Goal: Information Seeking & Learning: Learn about a topic

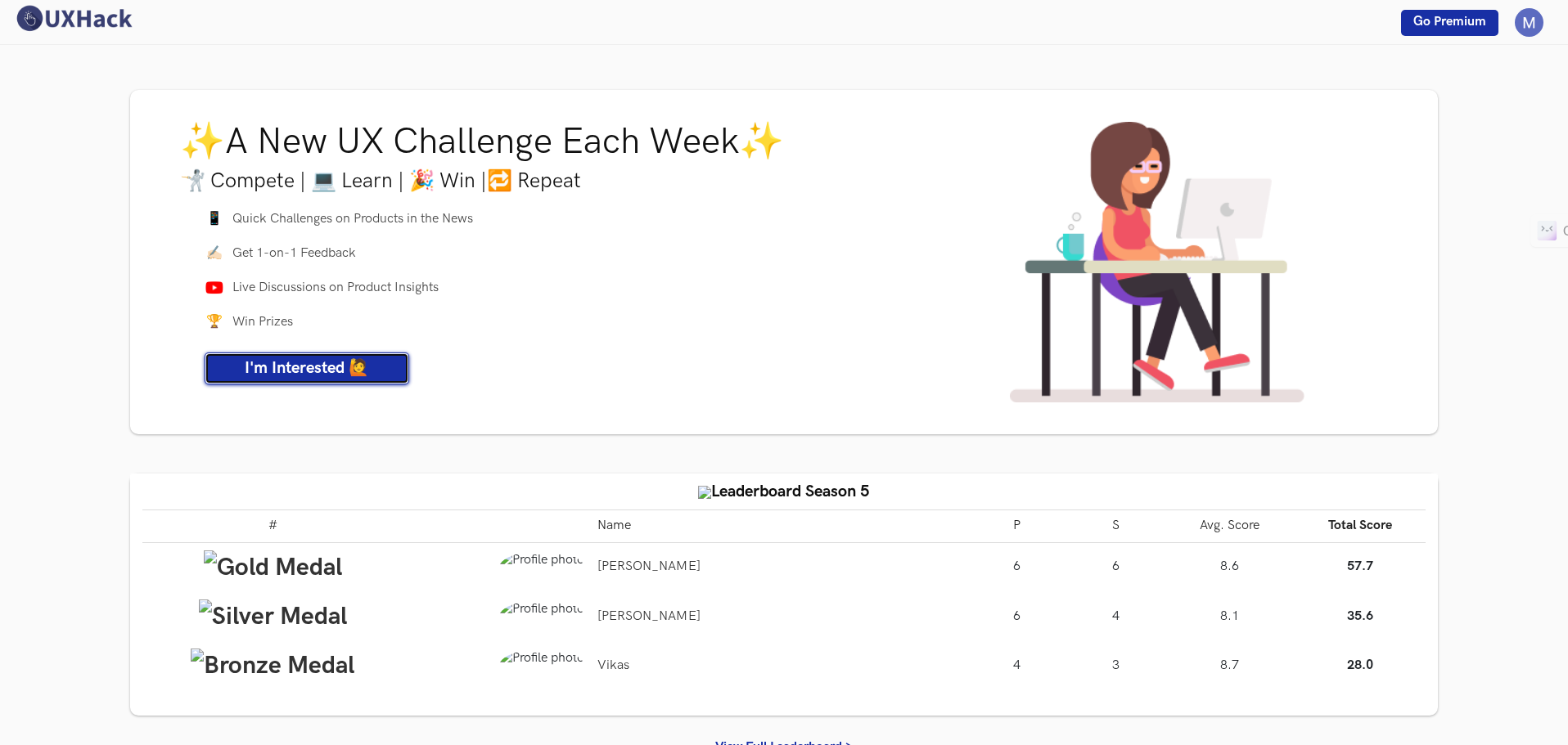
click at [353, 368] on span "I'm Interested 🙋" at bounding box center [307, 368] width 125 height 19
click at [99, 25] on img at bounding box center [73, 19] width 123 height 29
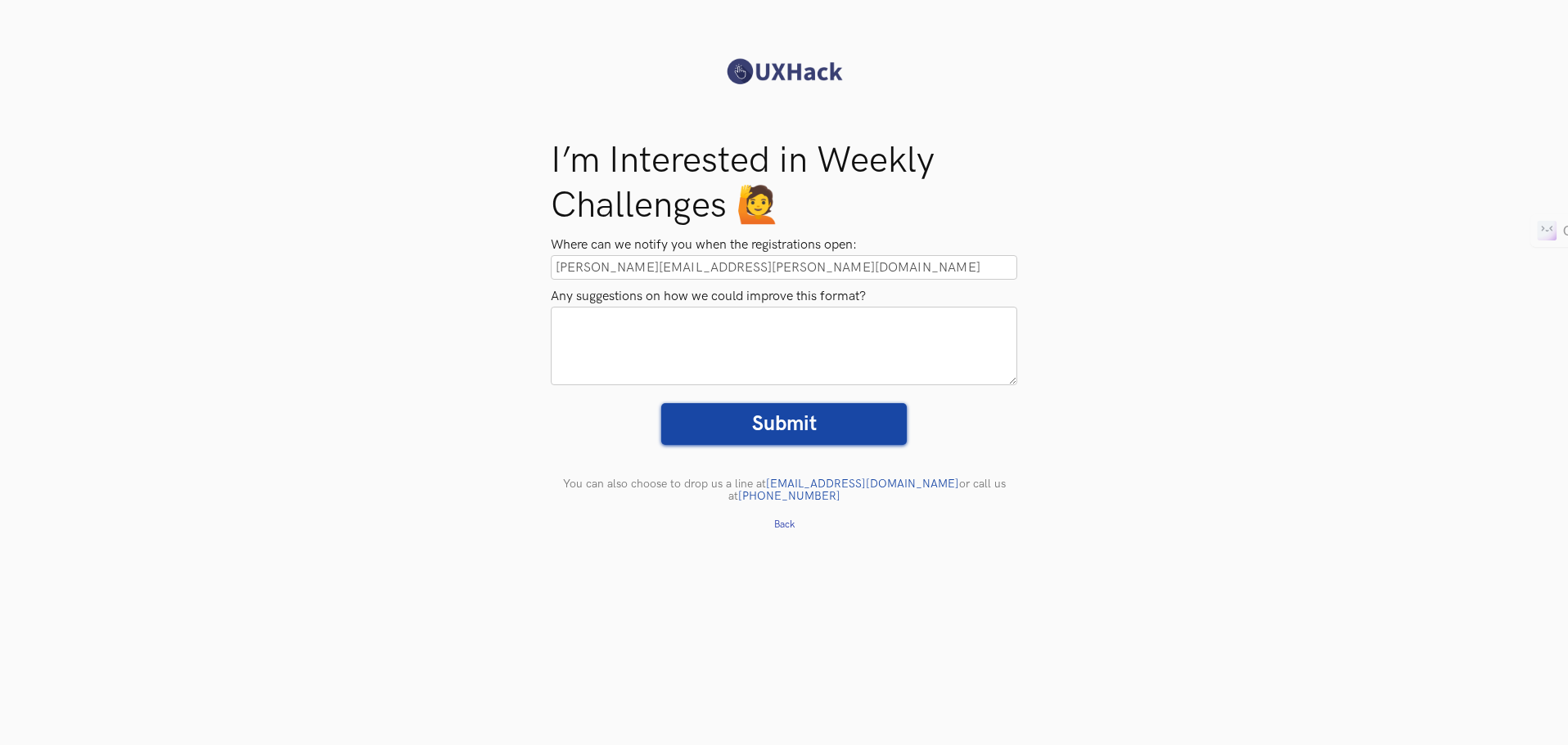
click at [353, 368] on div "I’m Interested in Weekly Challenges 🙋 Where can we notify you when the registra…" at bounding box center [784, 320] width 1568 height 446
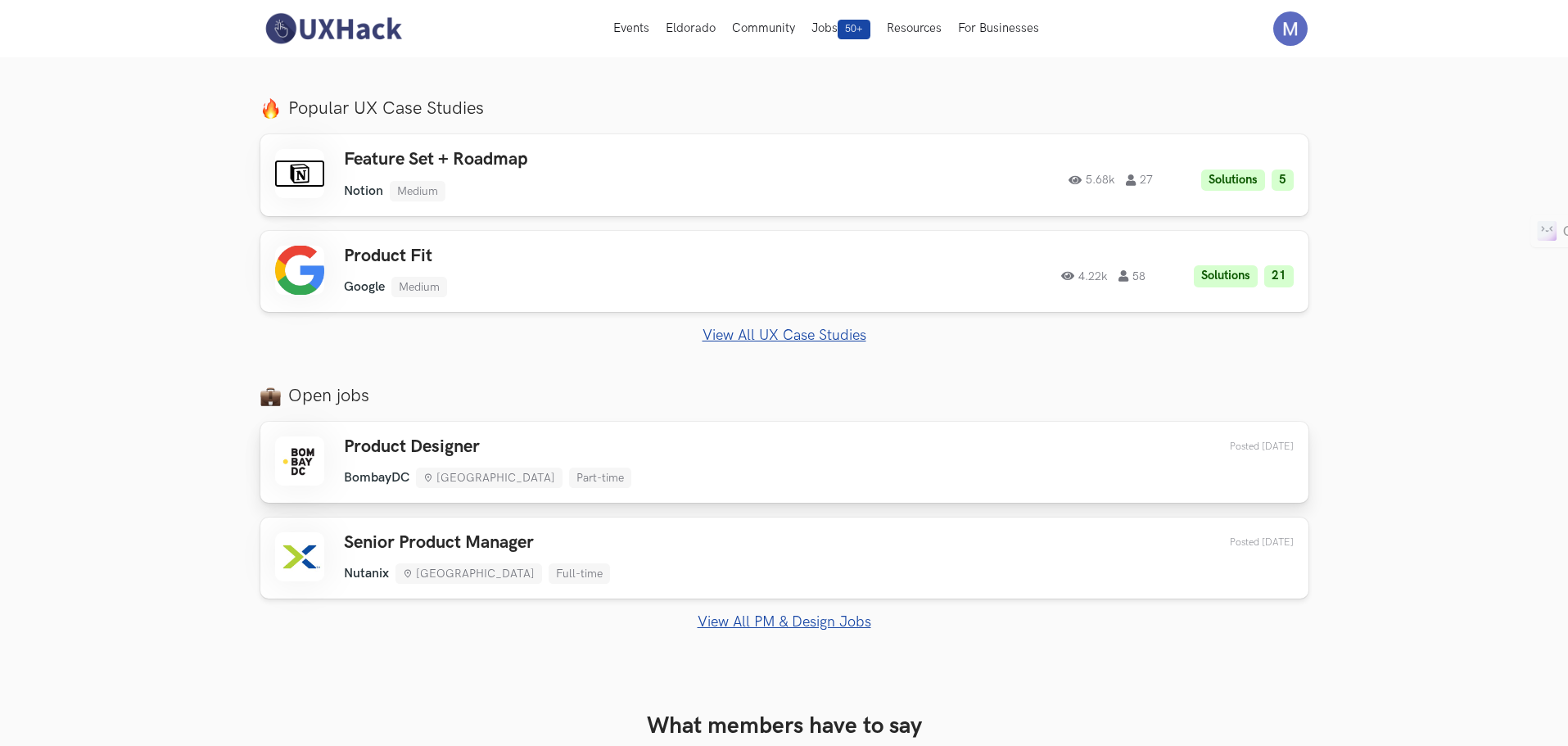
scroll to position [819, 0]
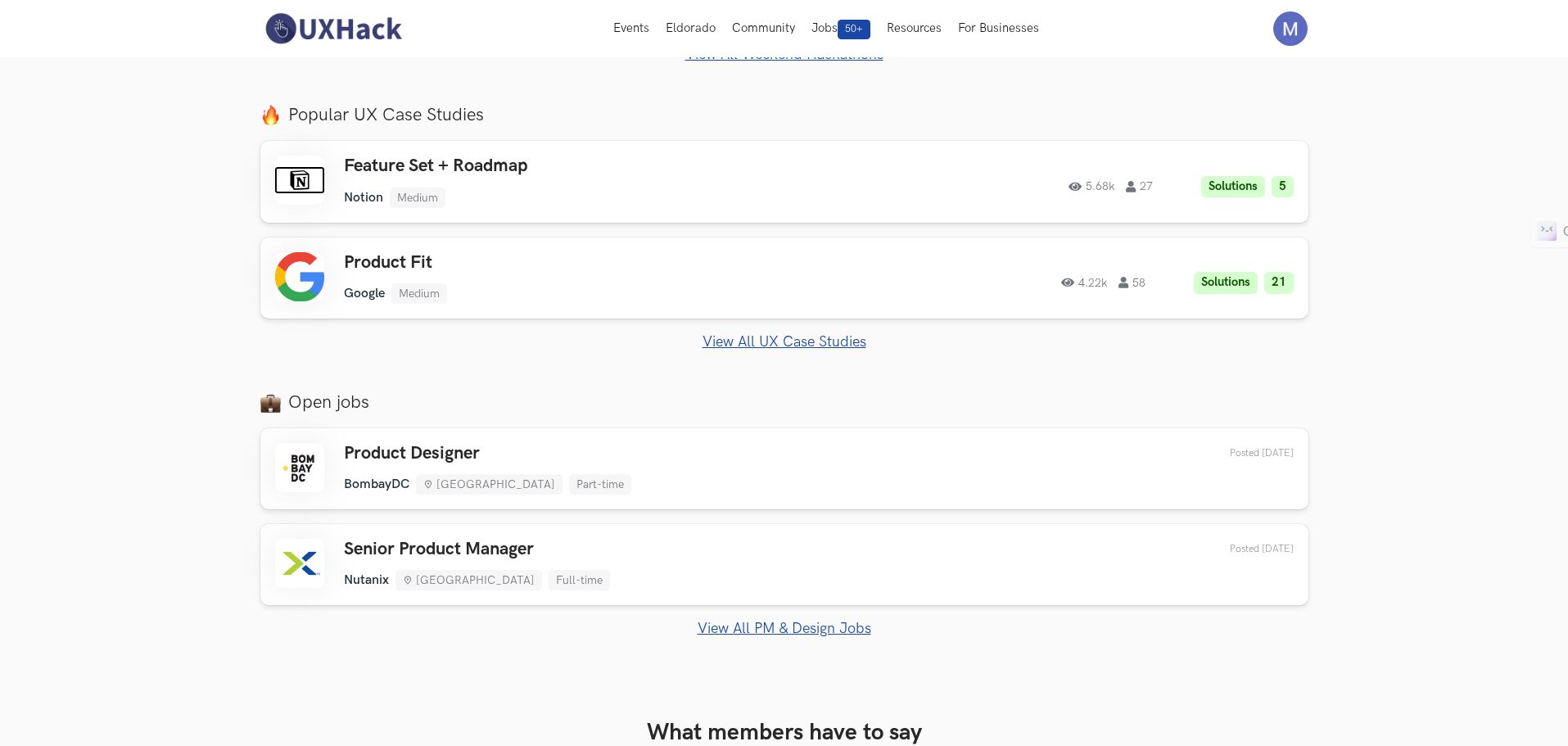
click at [763, 344] on link "View All UX Case Studies" at bounding box center [784, 342] width 1048 height 17
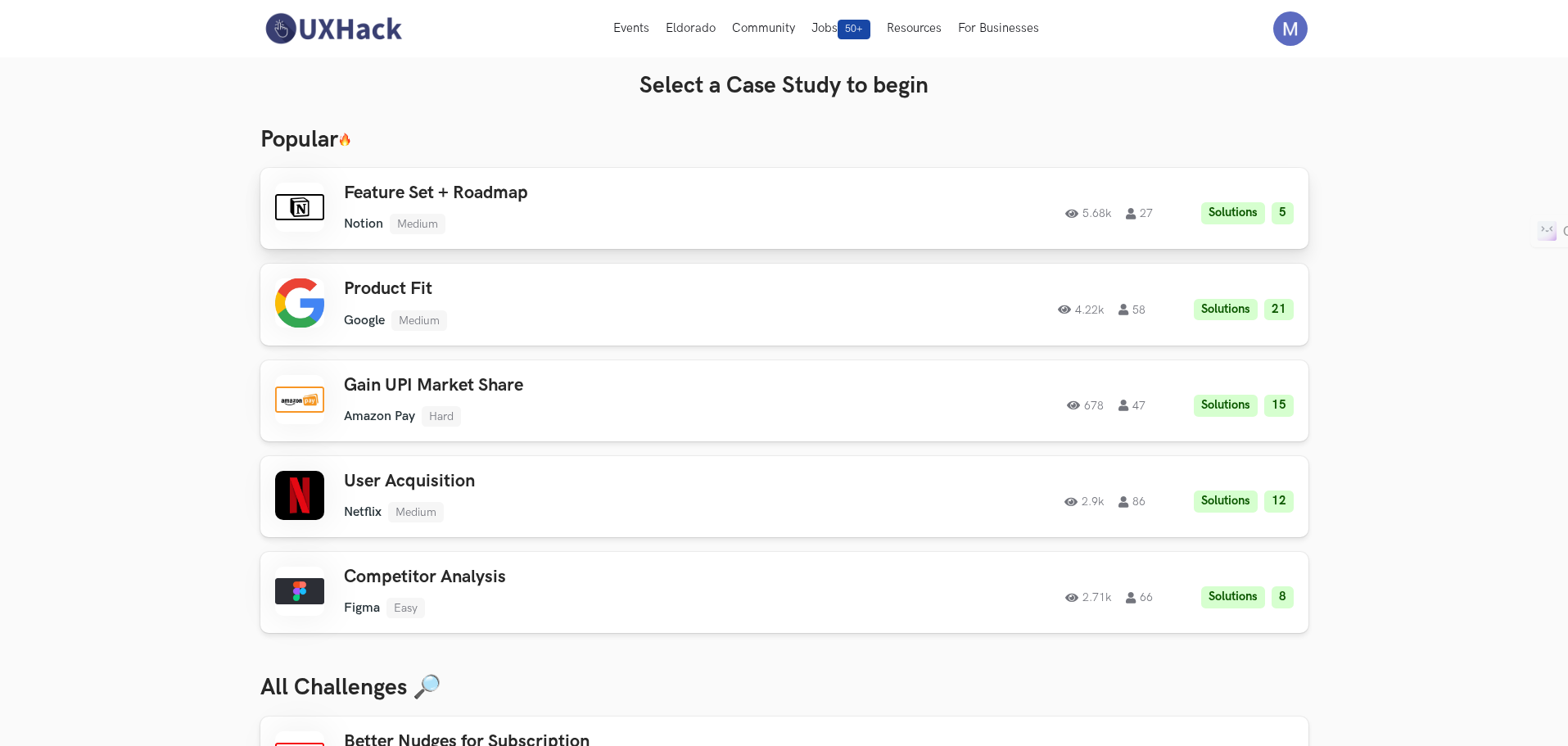
click at [614, 207] on div "Feature Set + Roadmap Notion Medium Notion Medium Solutions 5 5.68k 27" at bounding box center [576, 208] width 465 height 52
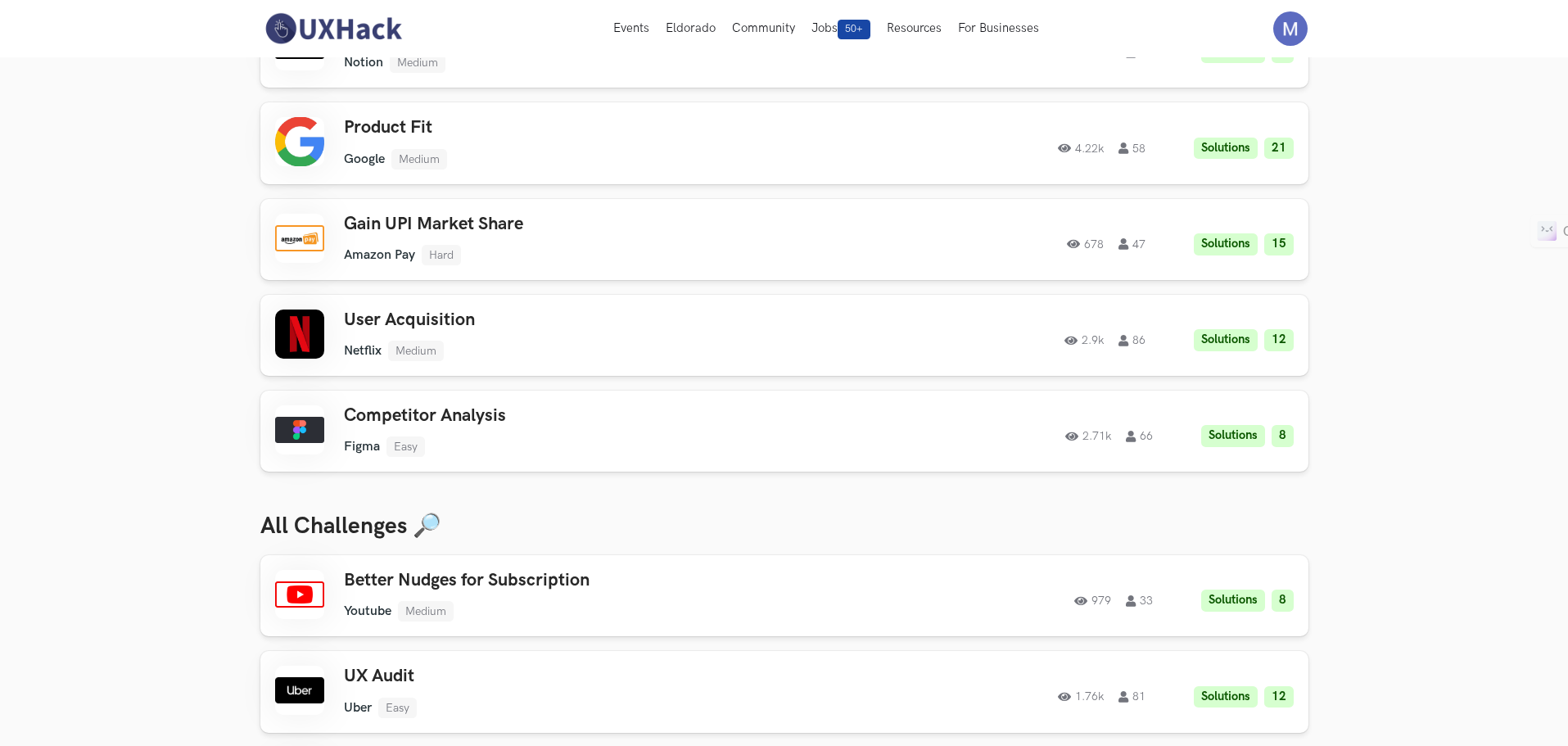
scroll to position [82, 0]
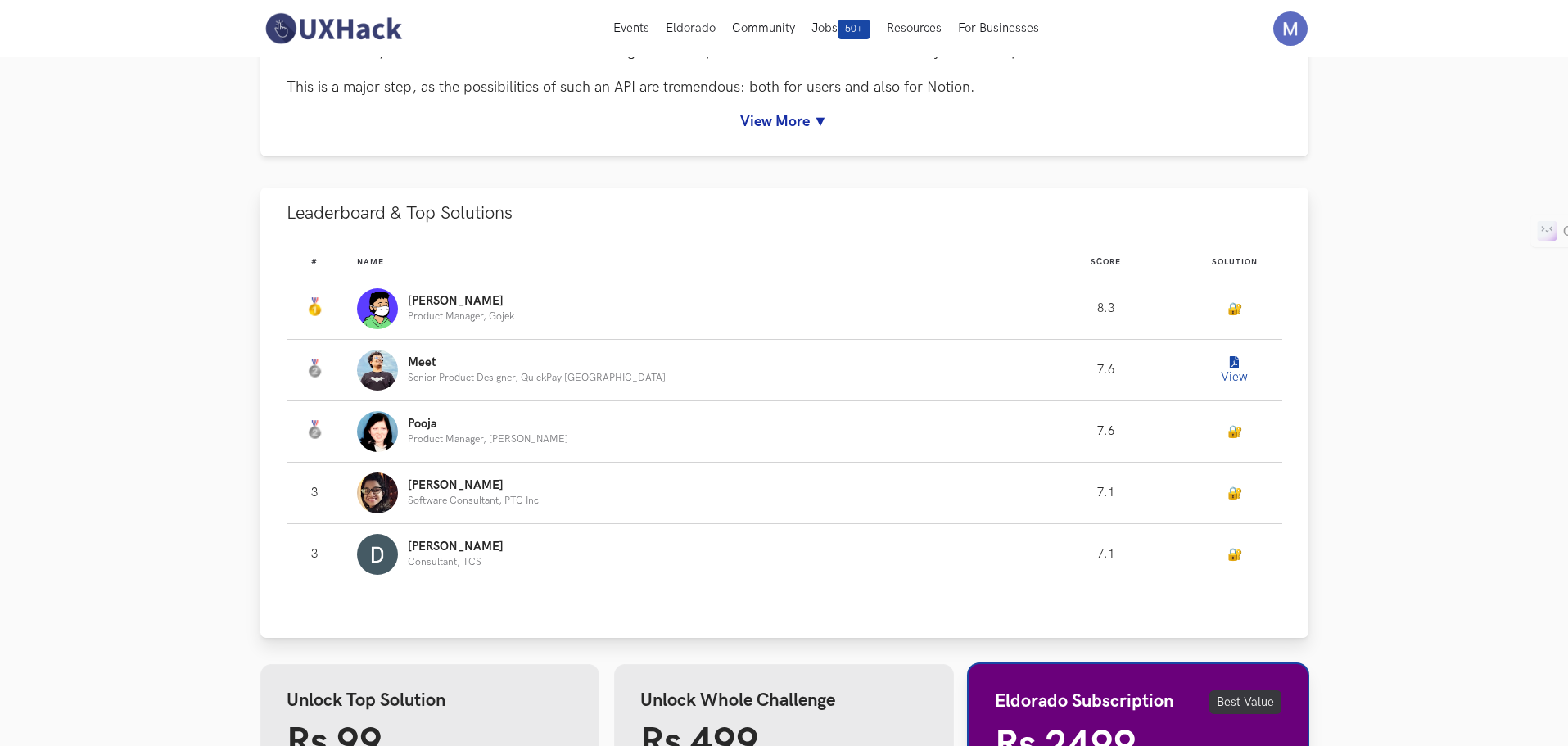
scroll to position [819, 0]
click at [1230, 365] on icon "Leaderboard" at bounding box center [1235, 364] width 9 height 12
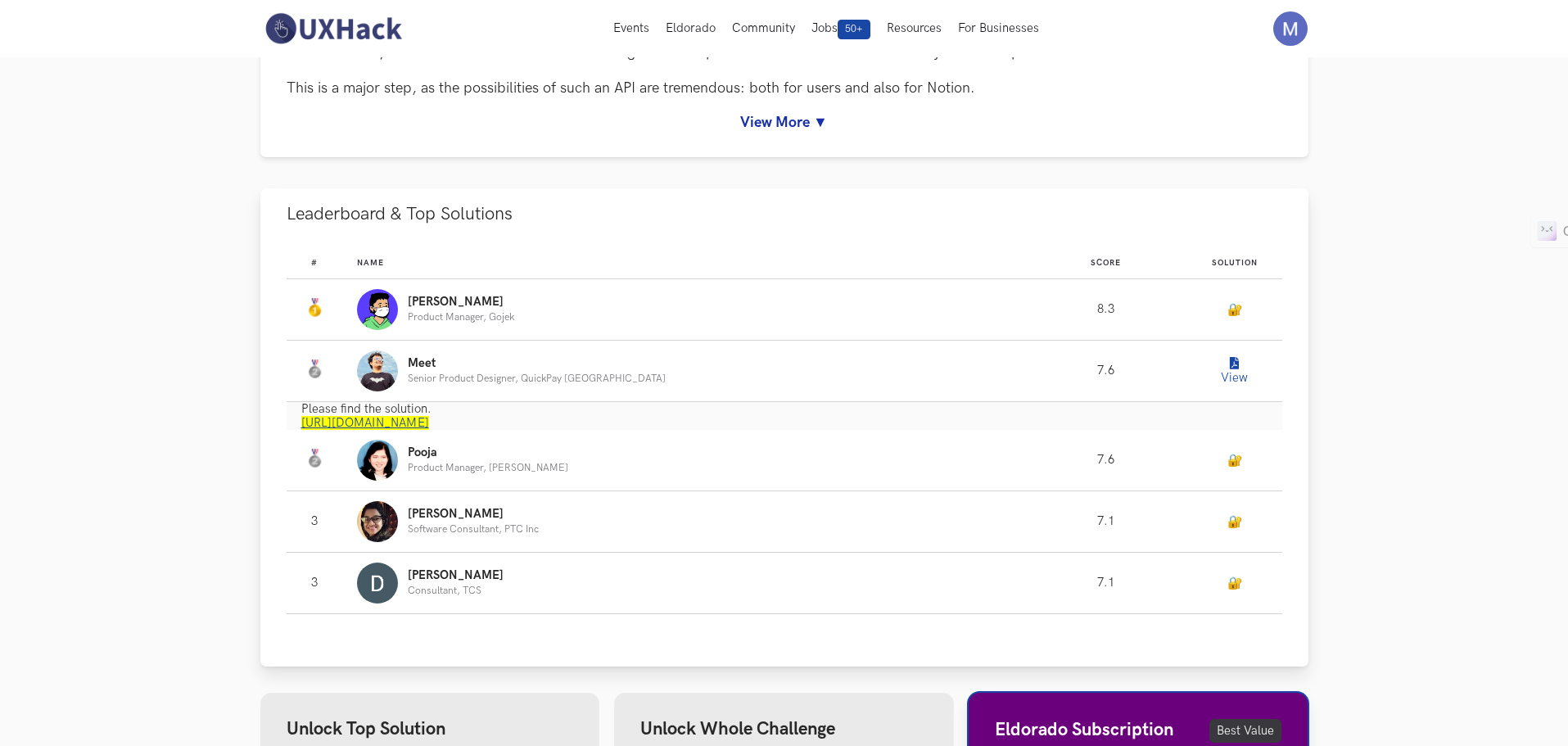
click at [429, 420] on link "https://www.notion.so/meetshah/UXHack-Notion-API-f25949084daf4890a738403b0e96c7…" at bounding box center [365, 423] width 128 height 14
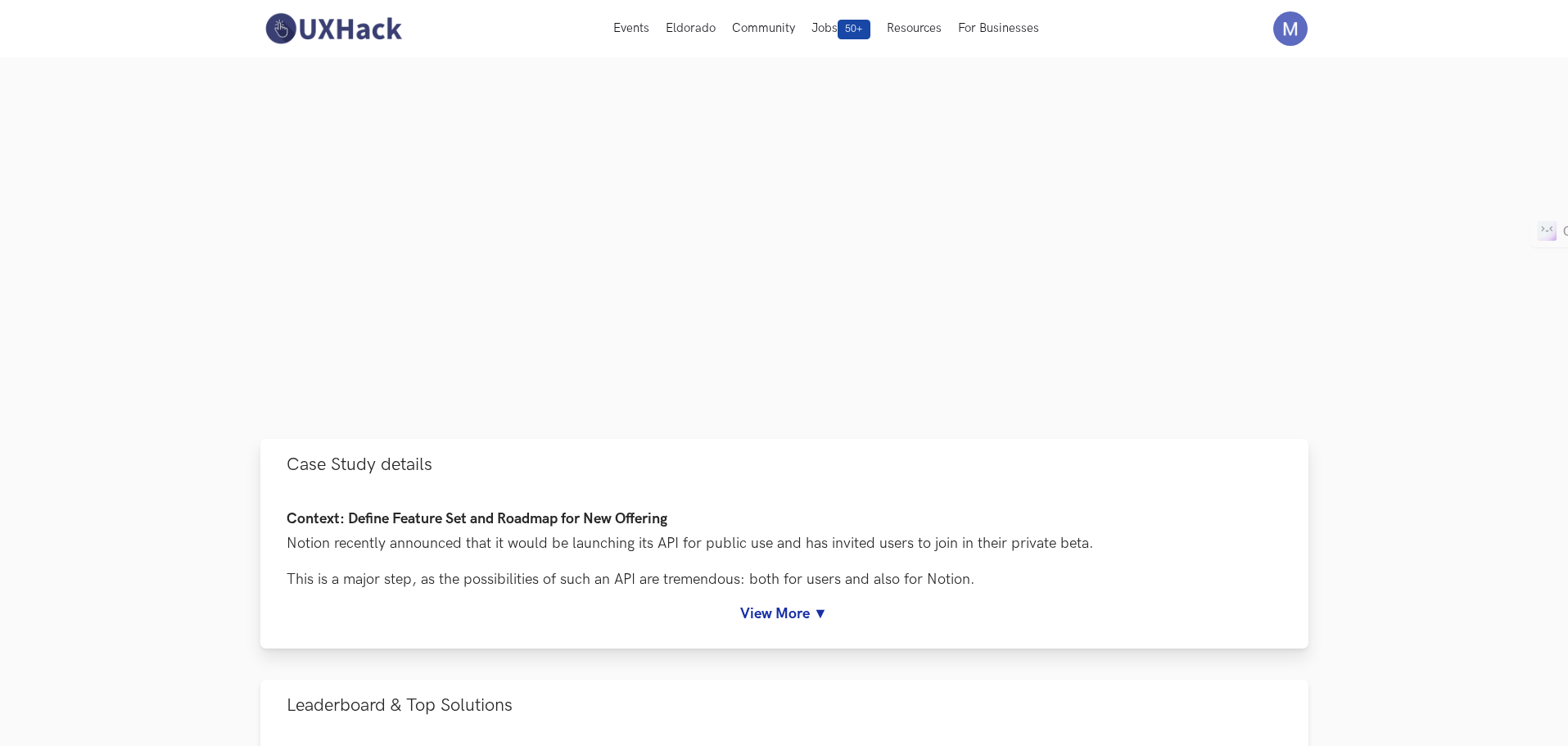
scroll to position [0, 0]
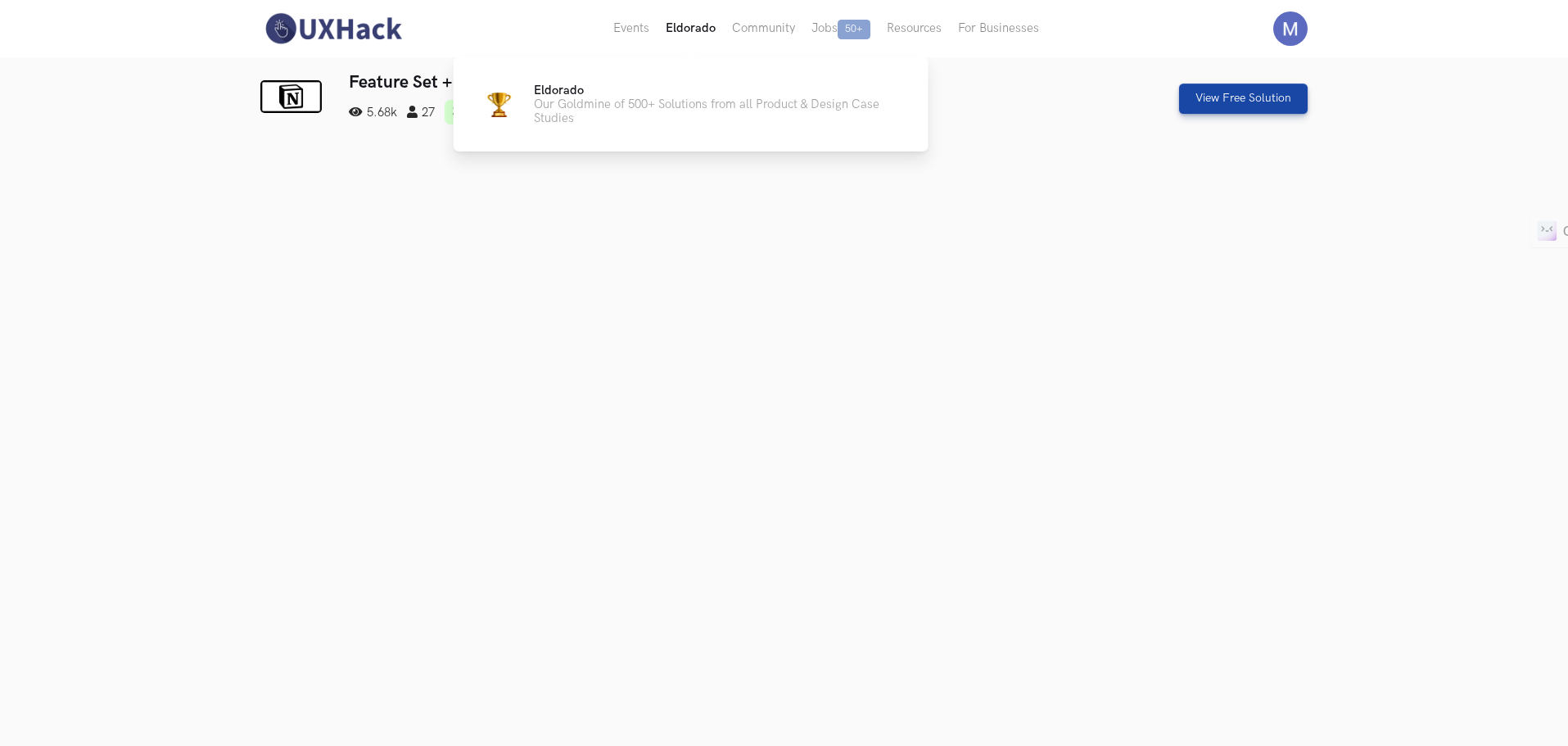
click at [696, 24] on button "Eldorado" at bounding box center [691, 29] width 66 height 58
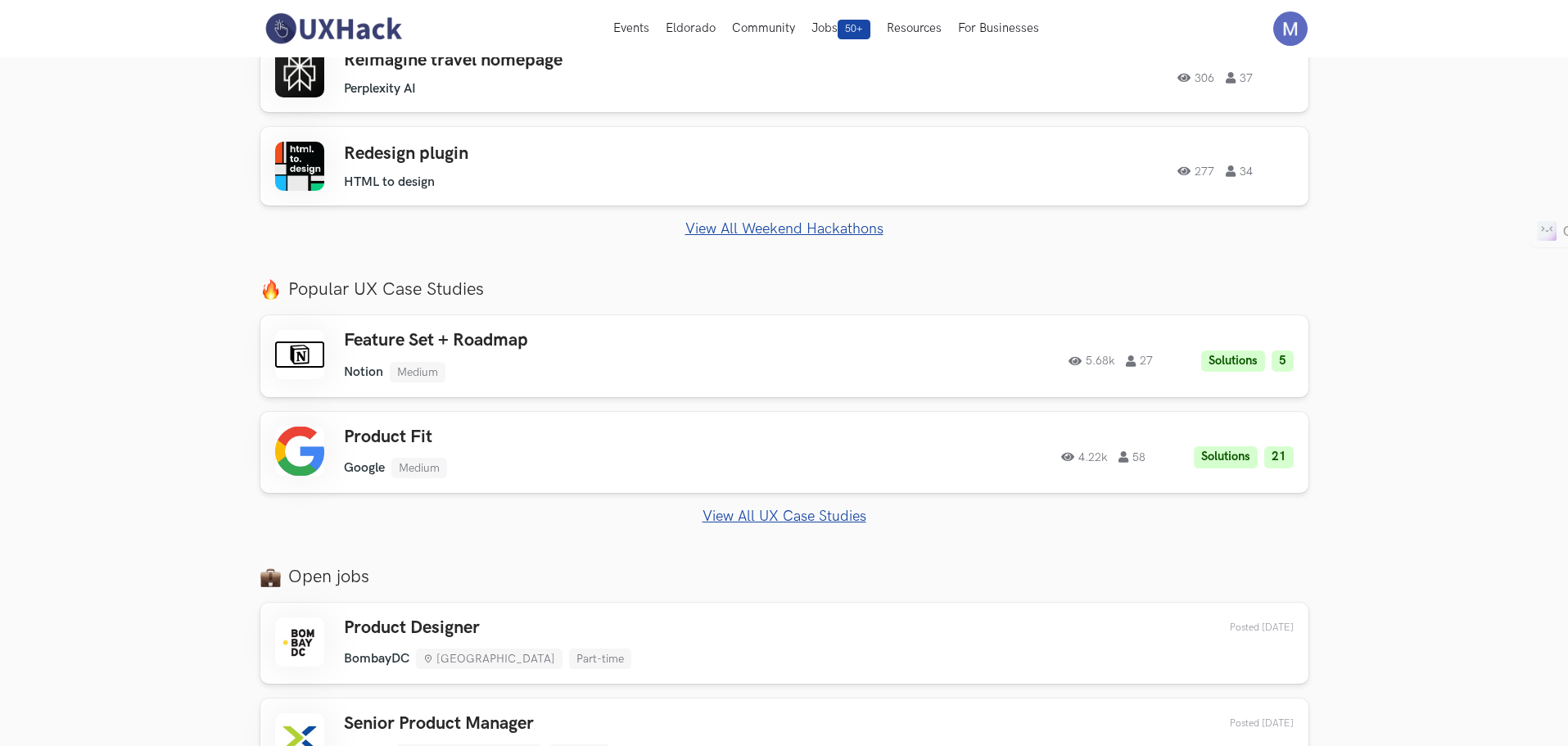
scroll to position [574, 0]
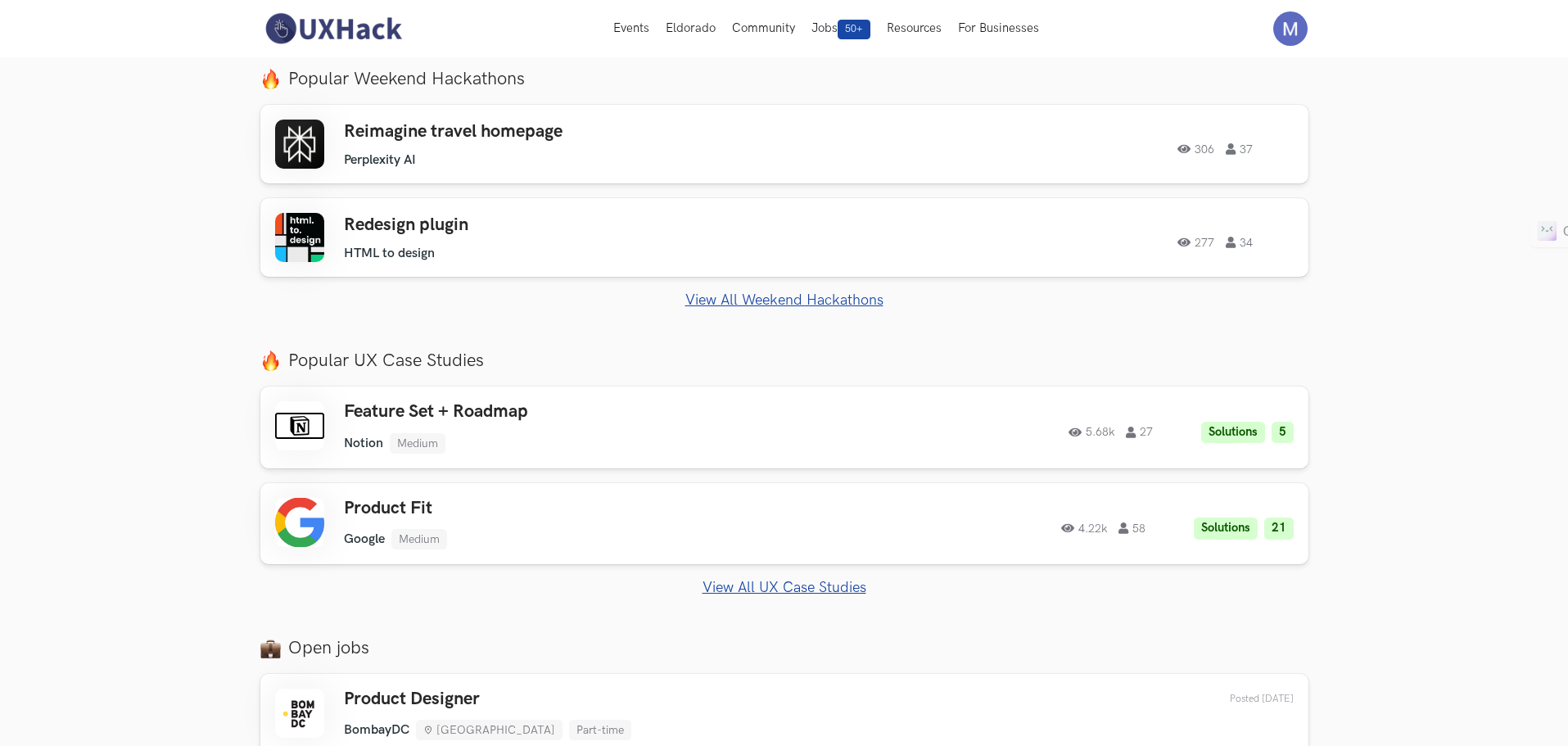
click at [730, 294] on link "View All Weekend Hackathons" at bounding box center [784, 300] width 1048 height 17
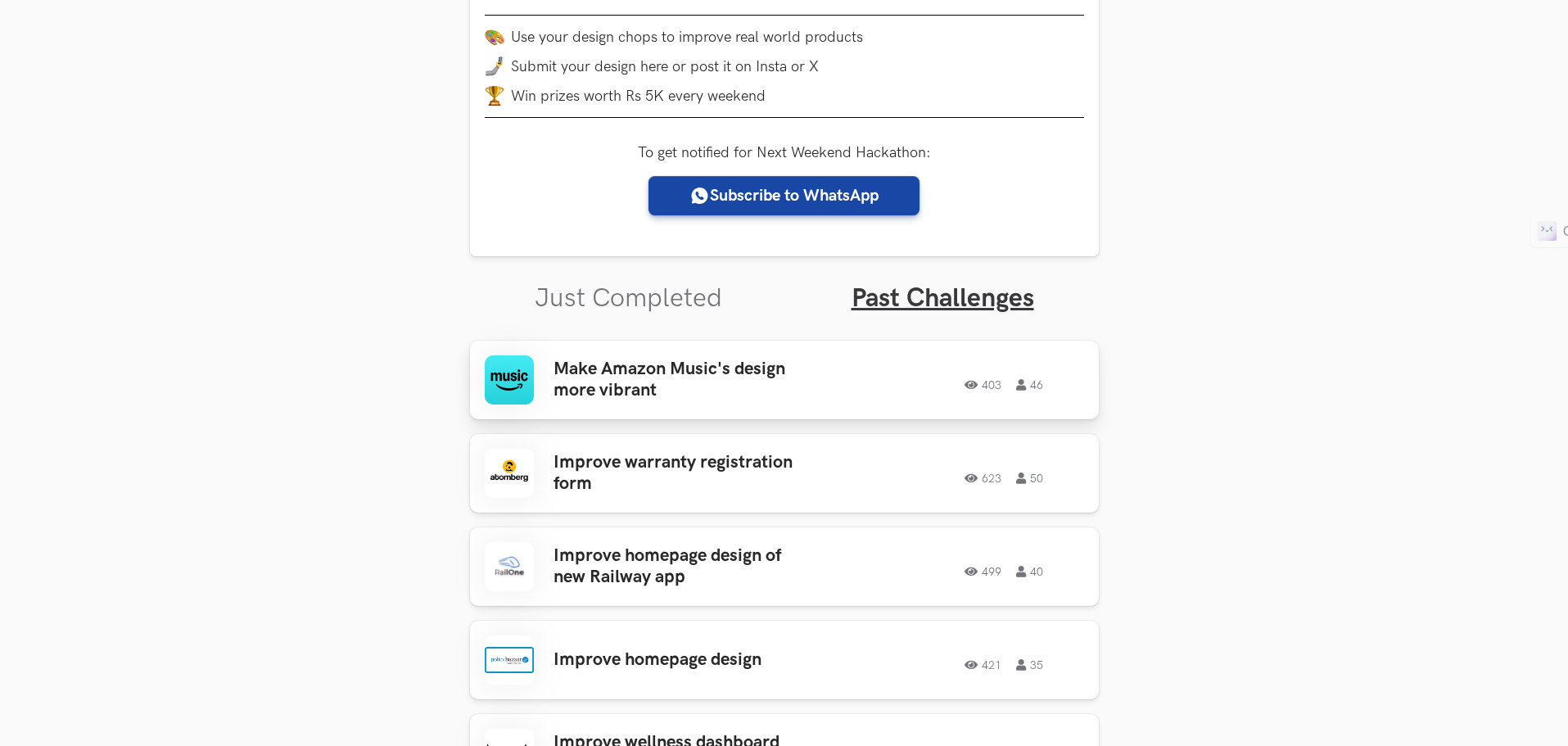
scroll to position [328, 0]
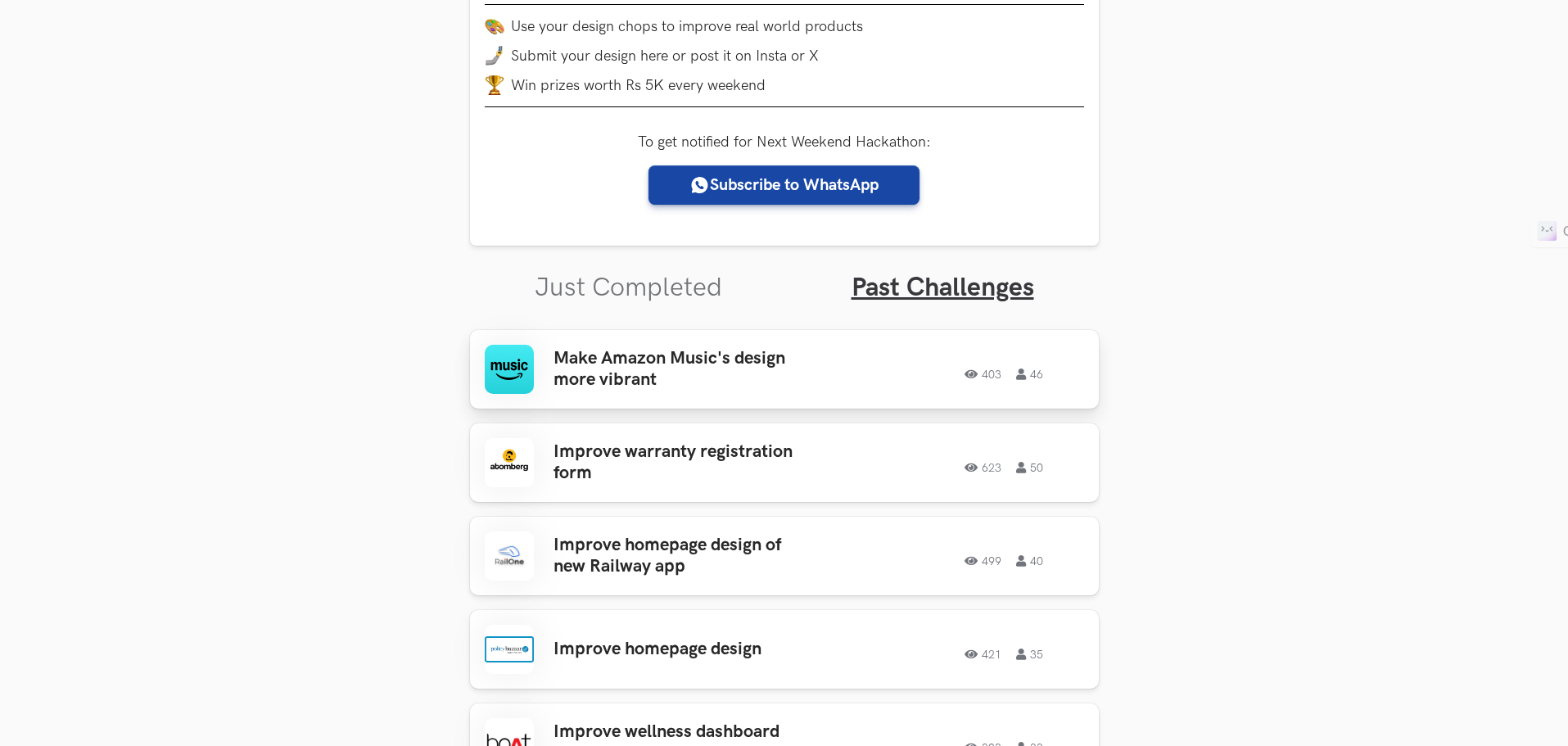
click at [741, 365] on h3 "Make Amazon Music's design more vibrant" at bounding box center [680, 369] width 255 height 43
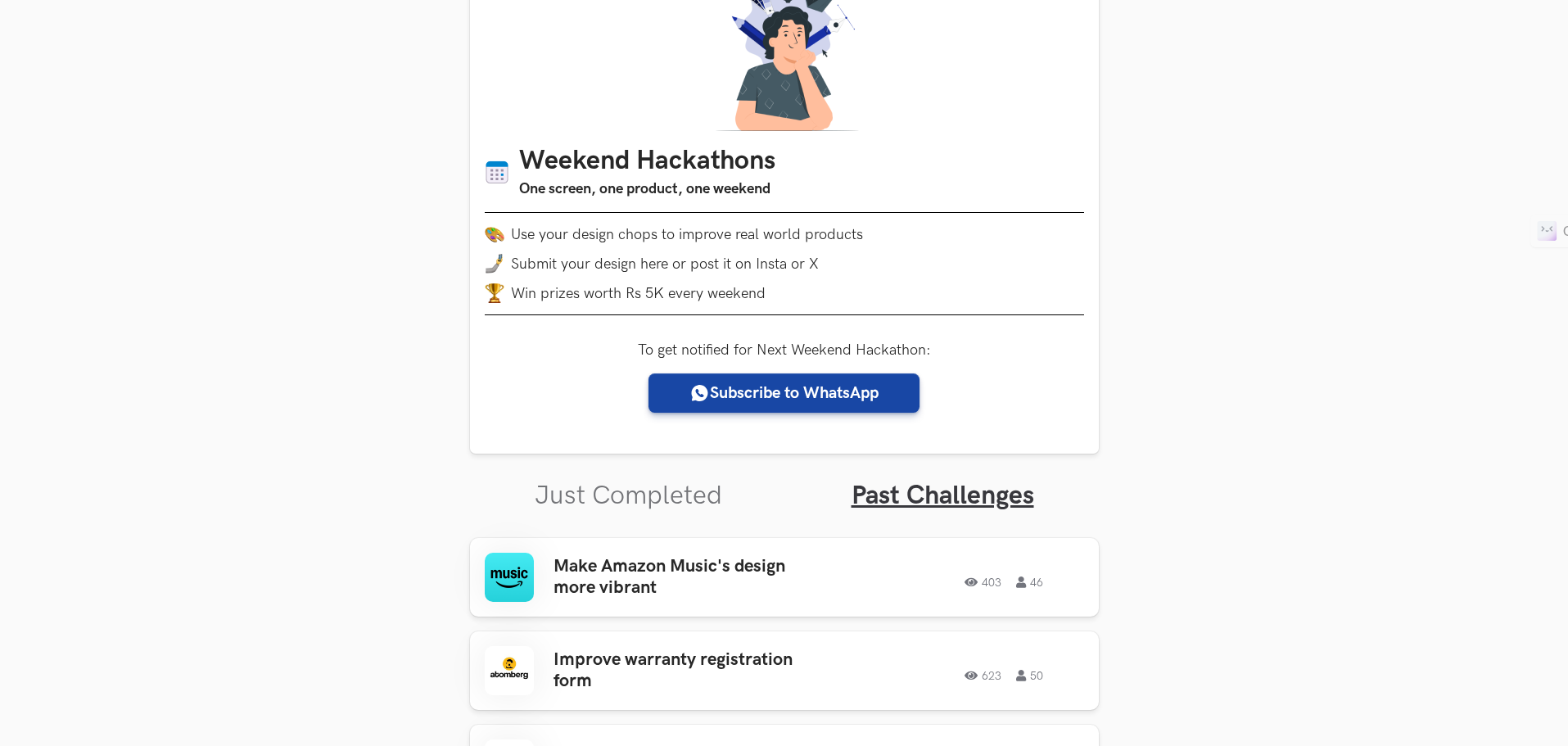
scroll to position [0, 0]
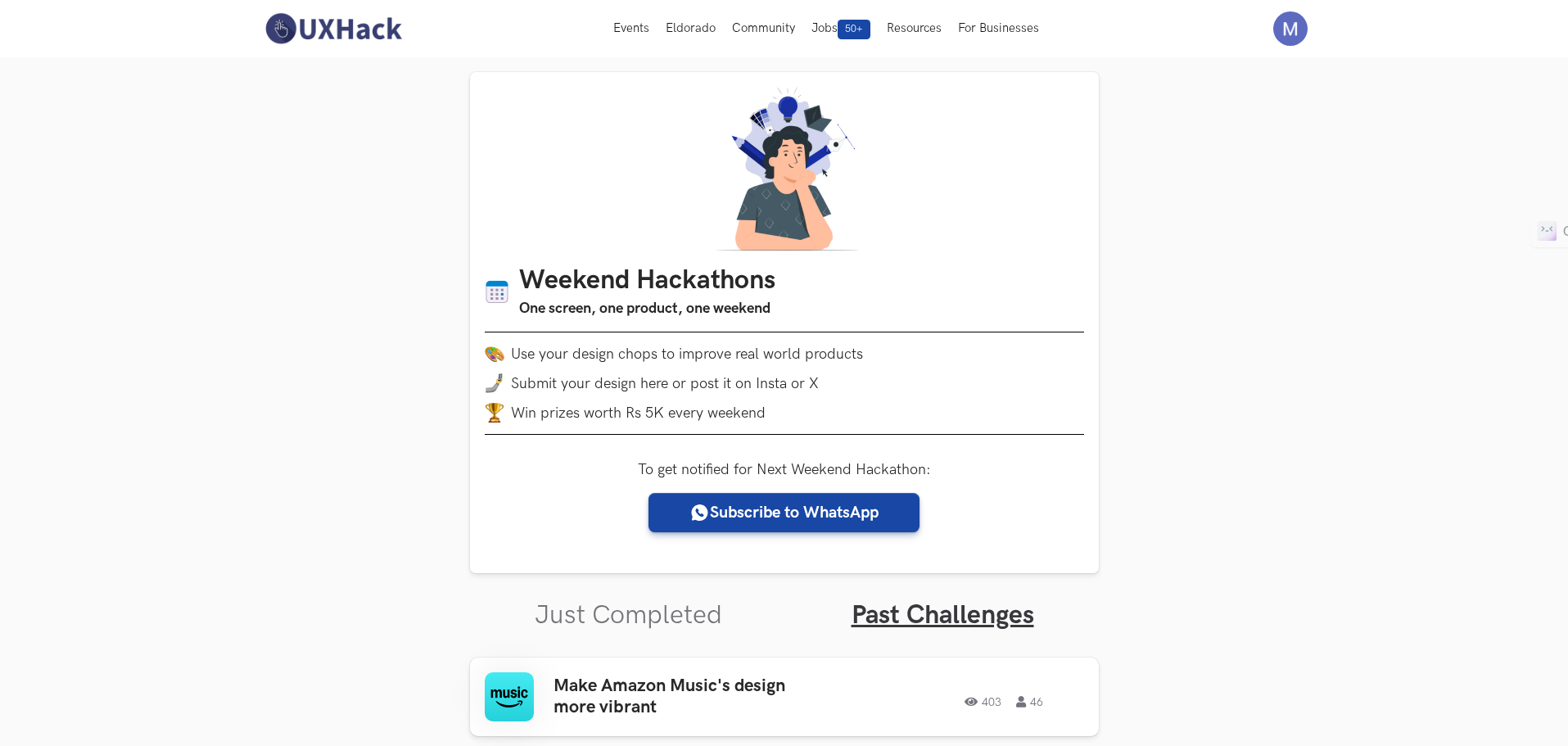
click at [305, 27] on img at bounding box center [333, 29] width 146 height 35
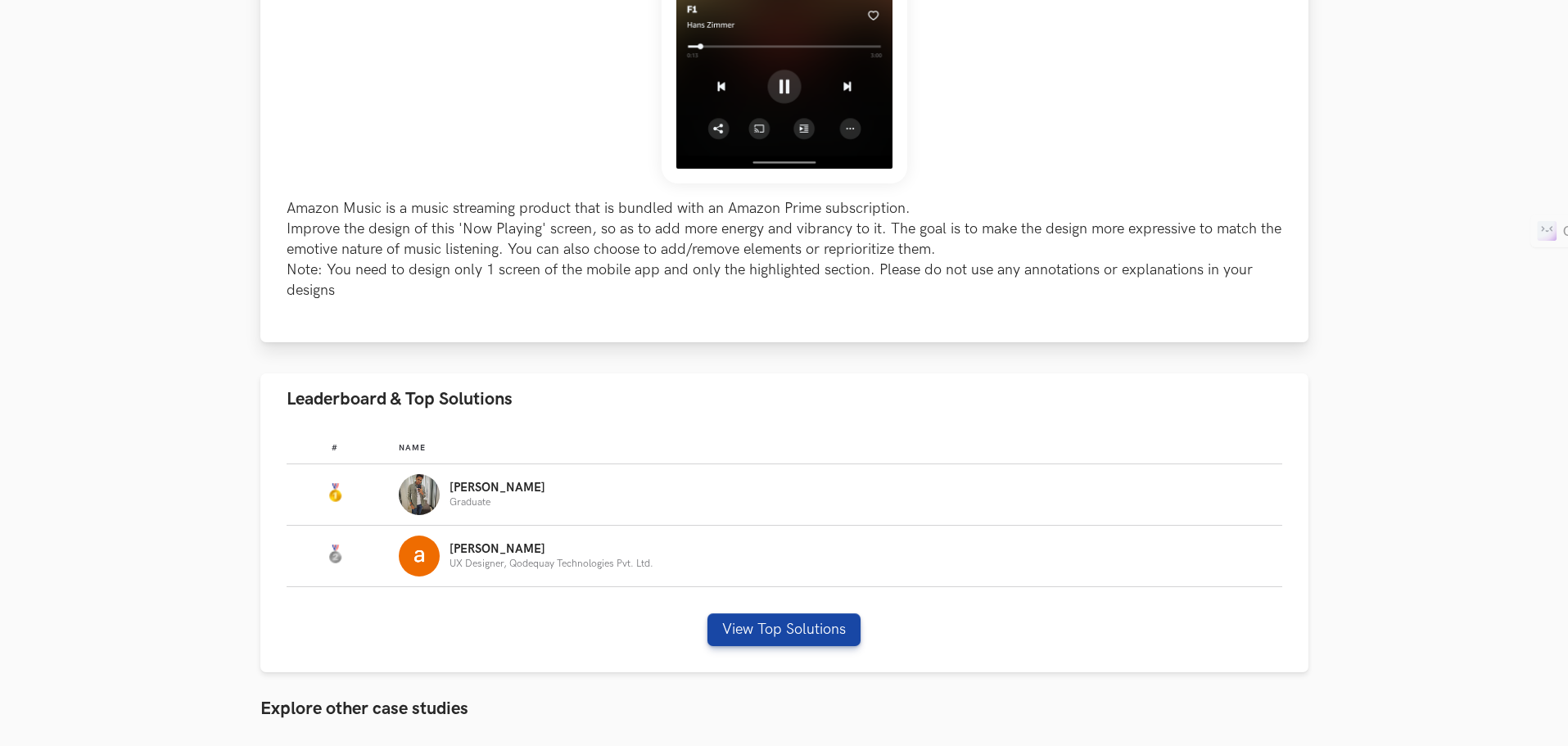
scroll to position [655, 0]
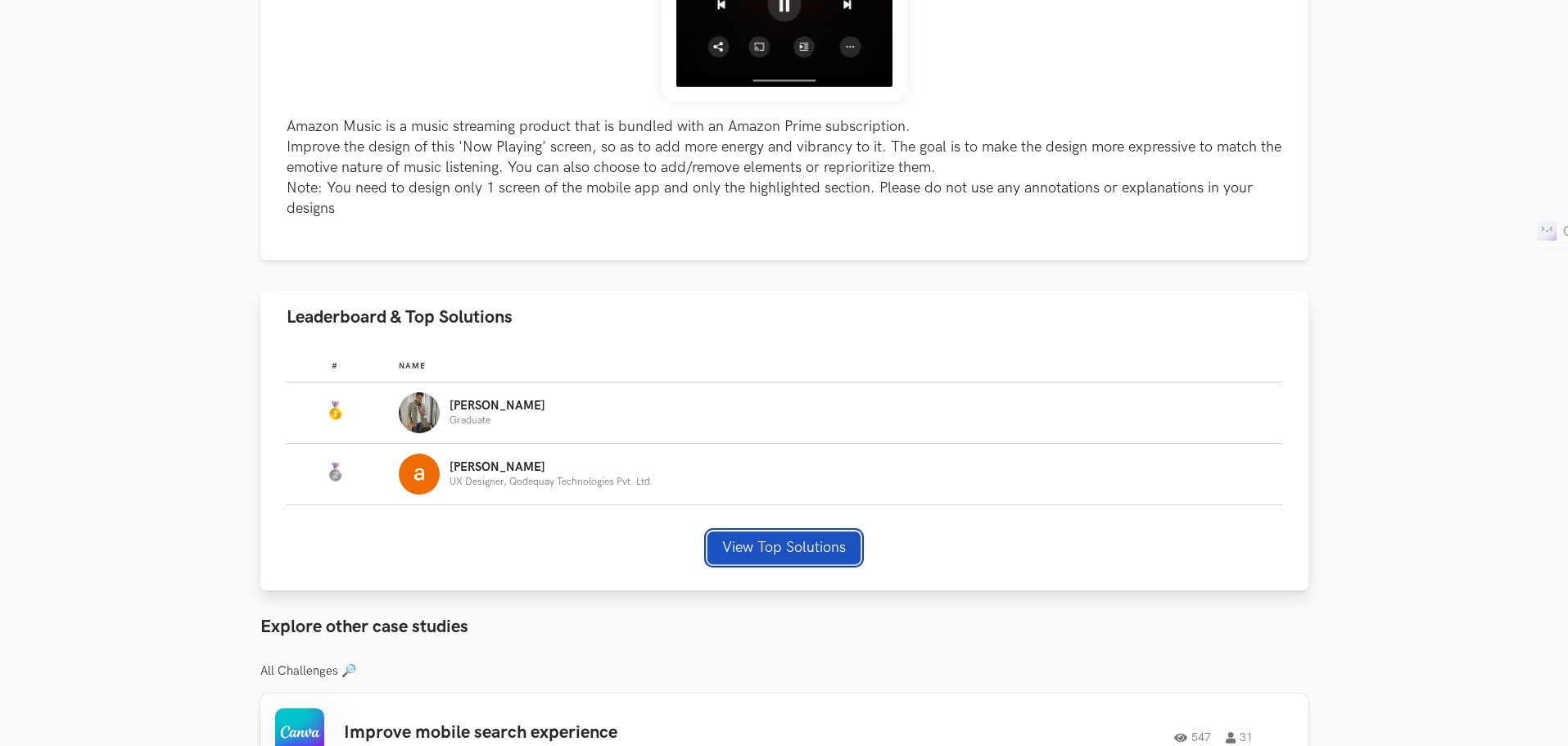
click at [756, 544] on button "View Top Solutions" at bounding box center [784, 547] width 153 height 33
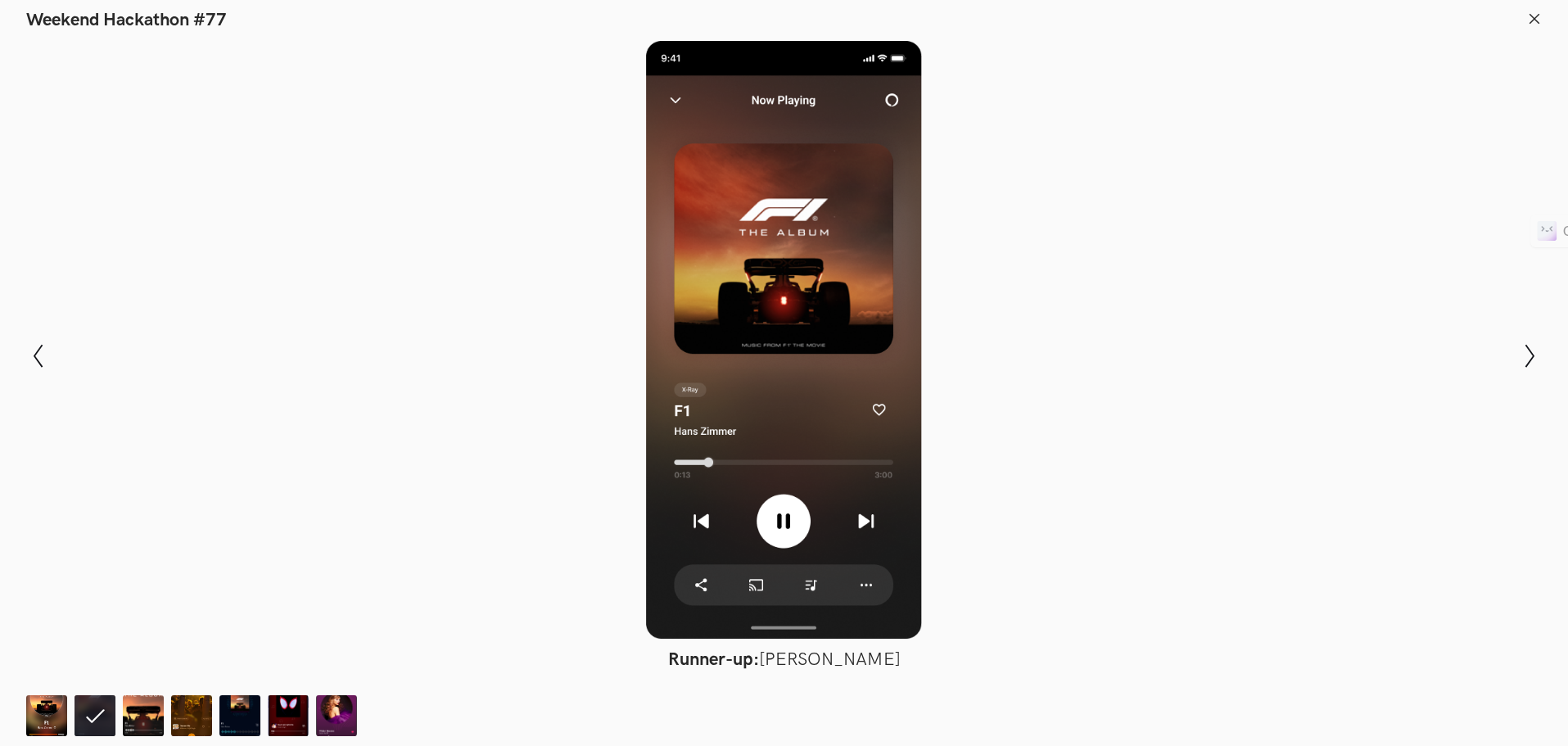
click at [1437, 592] on div at bounding box center [783, 339] width 1448 height 598
click at [1540, 18] on icon at bounding box center [1534, 19] width 14 height 14
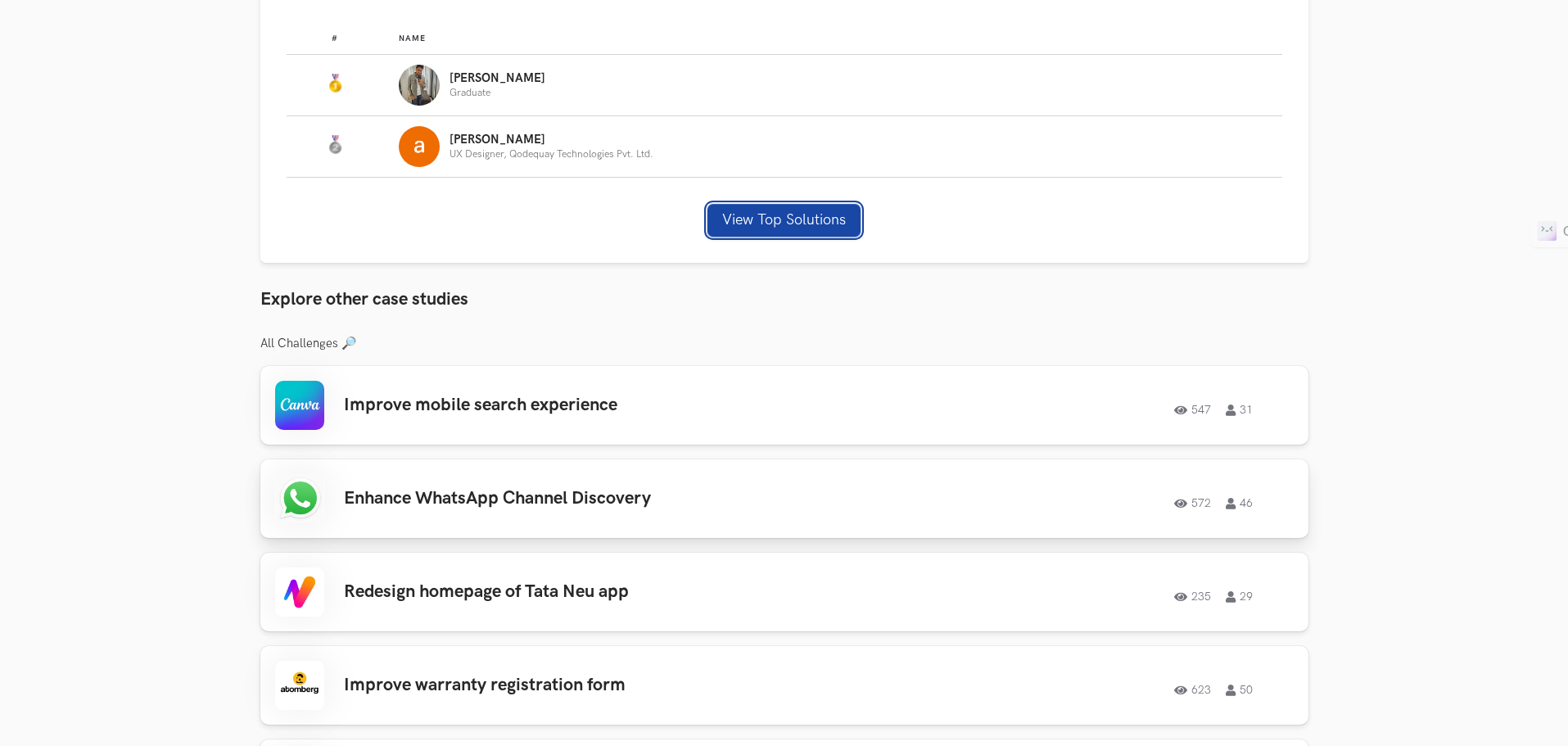
scroll to position [1065, 0]
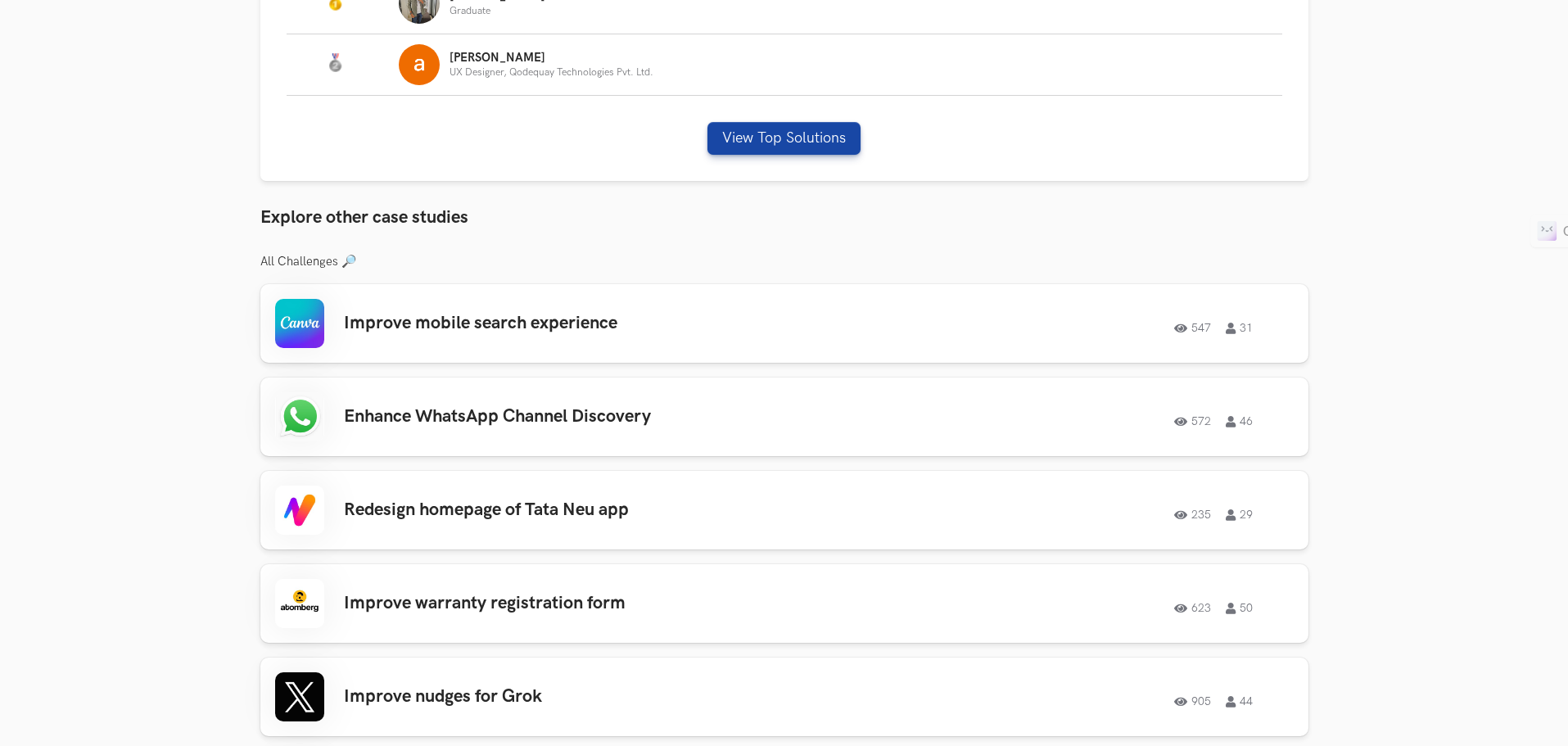
click at [1375, 272] on section "Amazon Music: Make Amazon Music's design more vibrant 403 46 Solutions 7 View T…" at bounding box center [784, 118] width 1568 height 2252
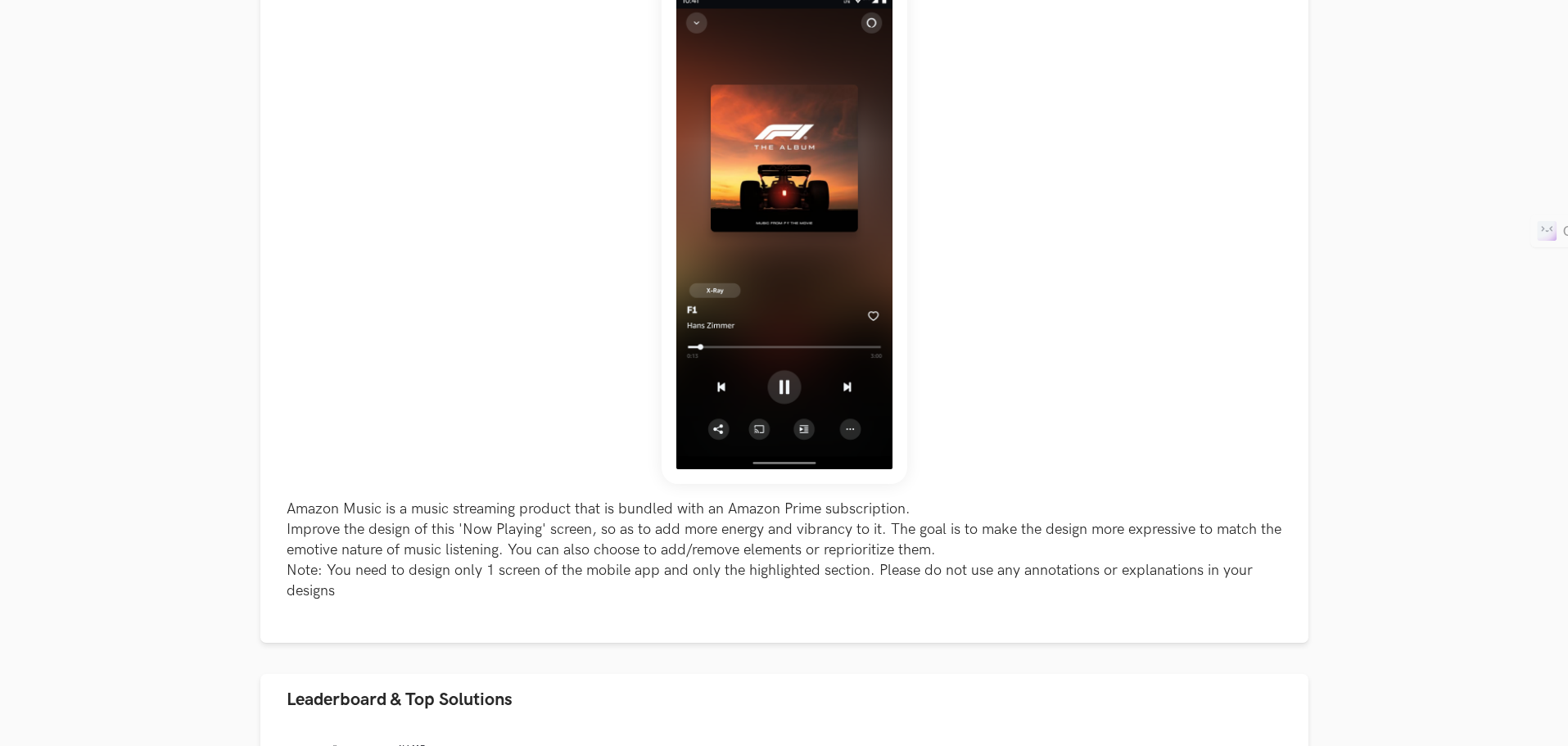
scroll to position [0, 0]
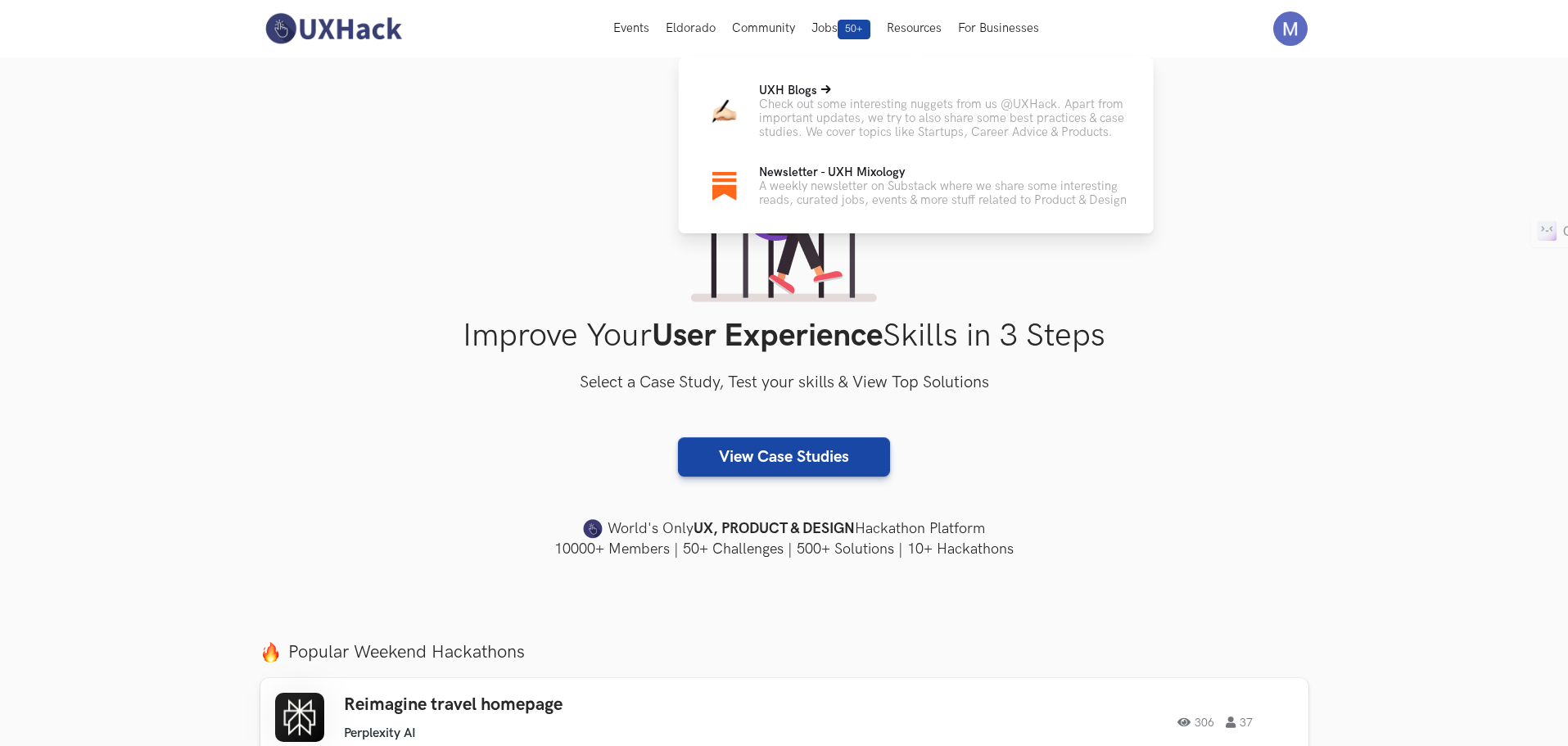
click at [908, 120] on p "Check out some interesting nuggets from us @UXHack. Apart from important update…" at bounding box center [944, 118] width 368 height 42
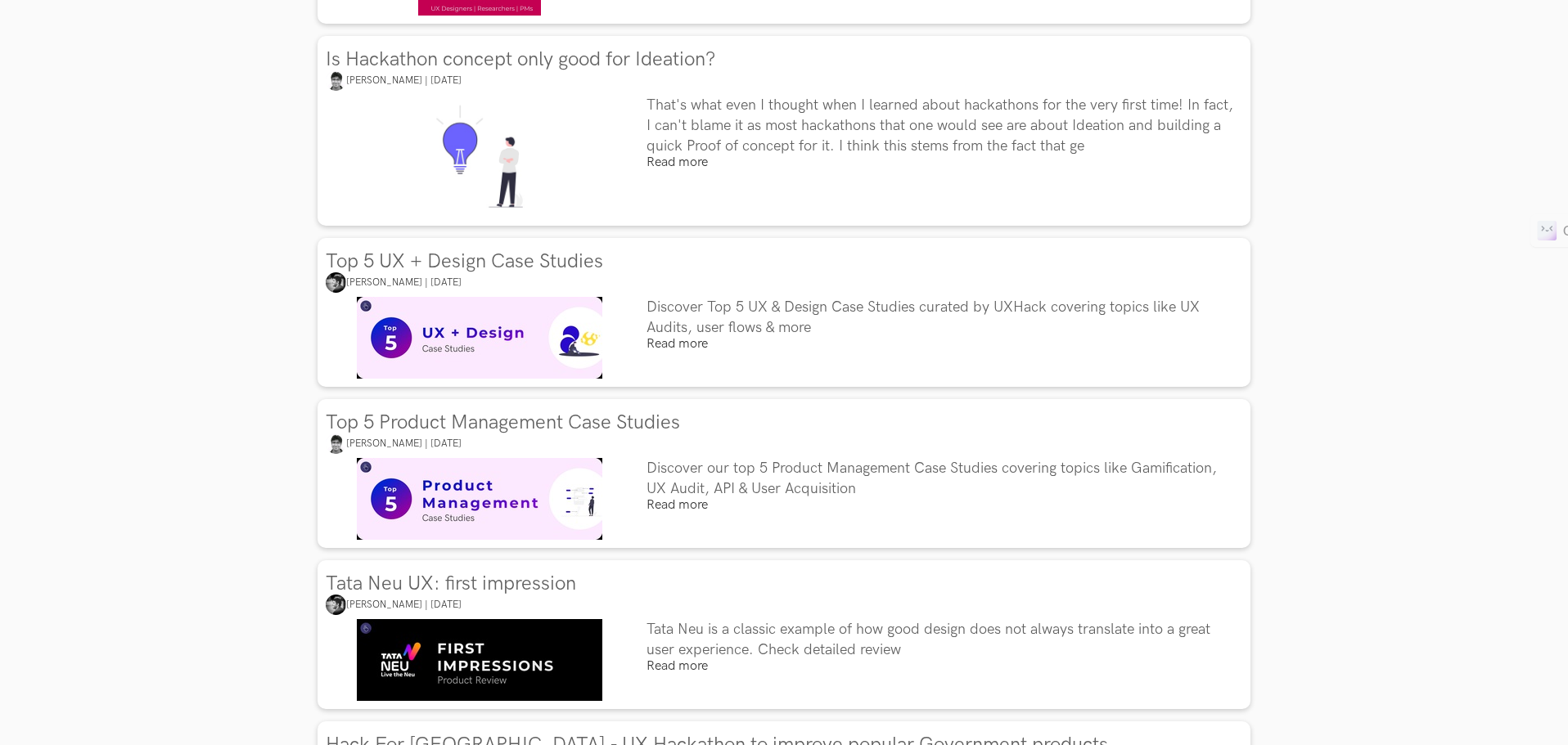
scroll to position [4663, 0]
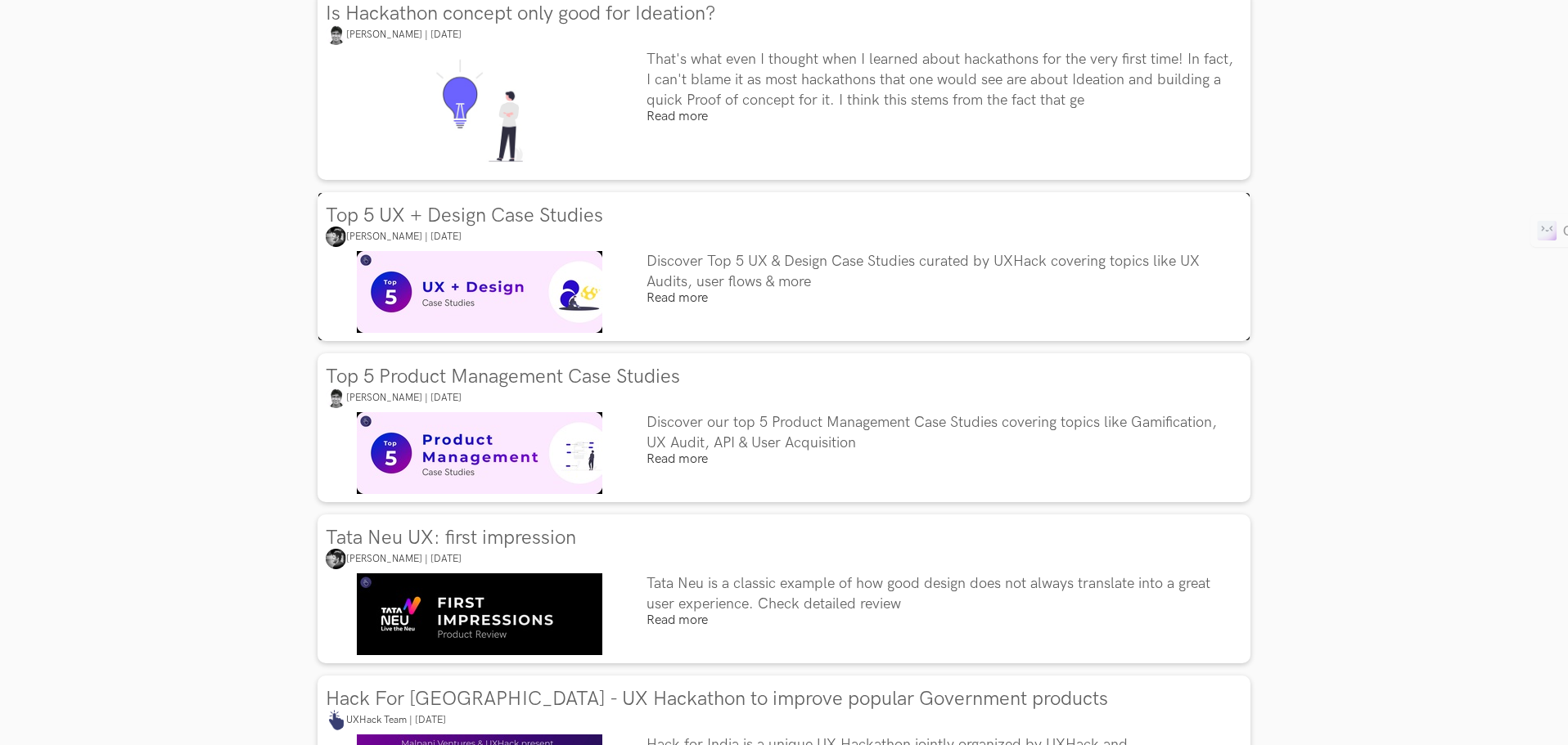
click at [869, 264] on h4 "Discover Top 5 UX & Design Case Studies curated by UXHack covering topics like …" at bounding box center [943, 271] width 592 height 41
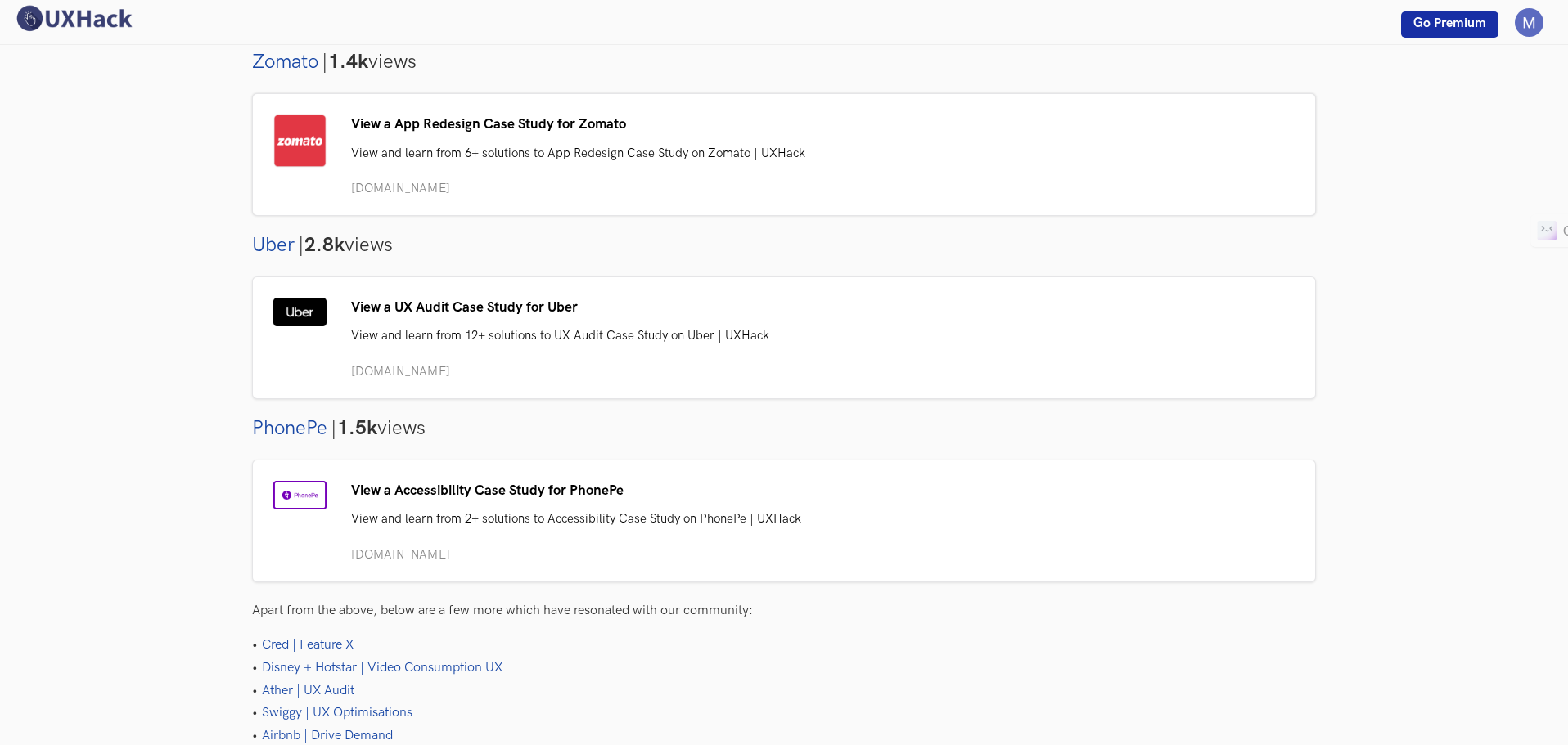
scroll to position [900, 0]
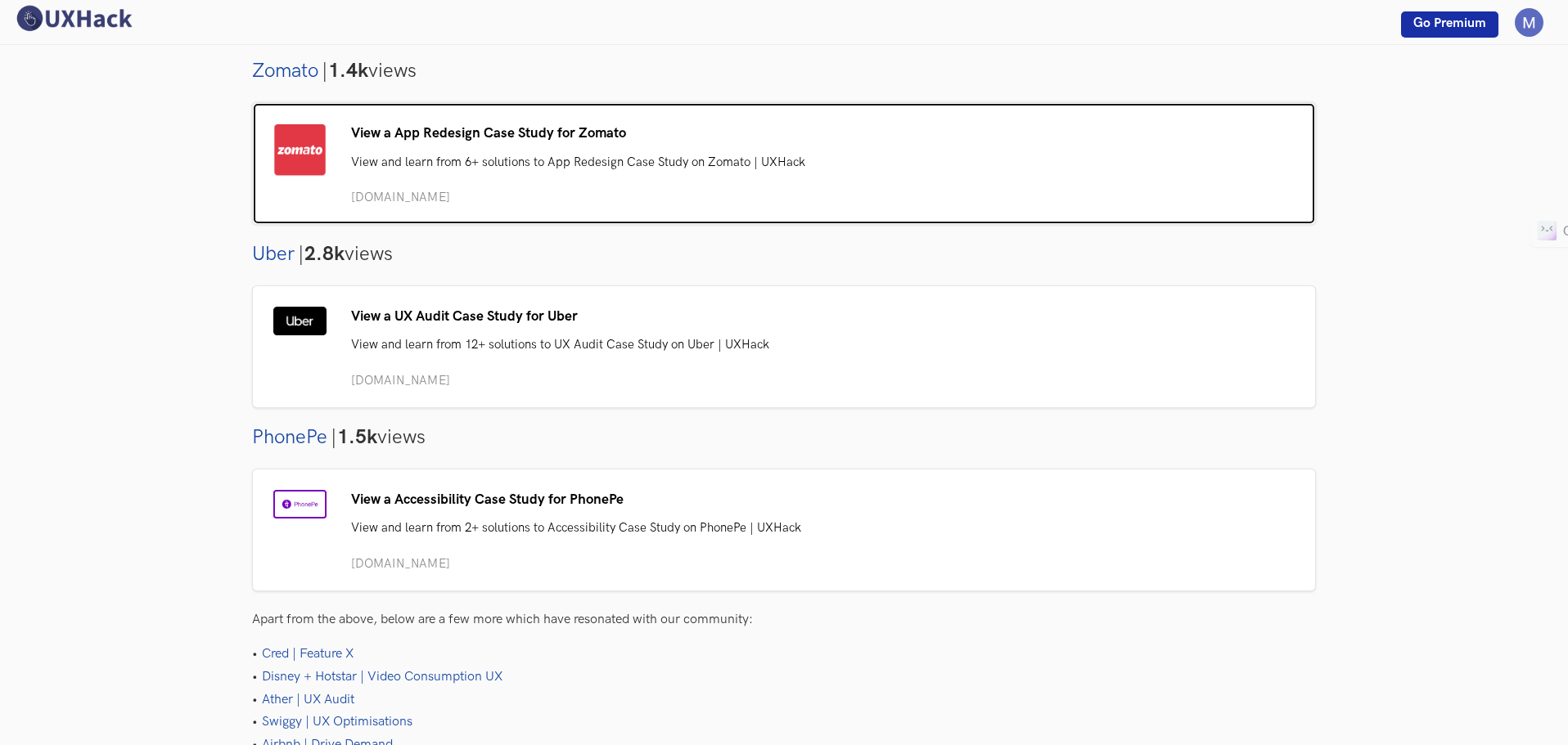
click at [402, 131] on div "View a App Redesign Case Study for Zomato" at bounding box center [784, 134] width 1022 height 21
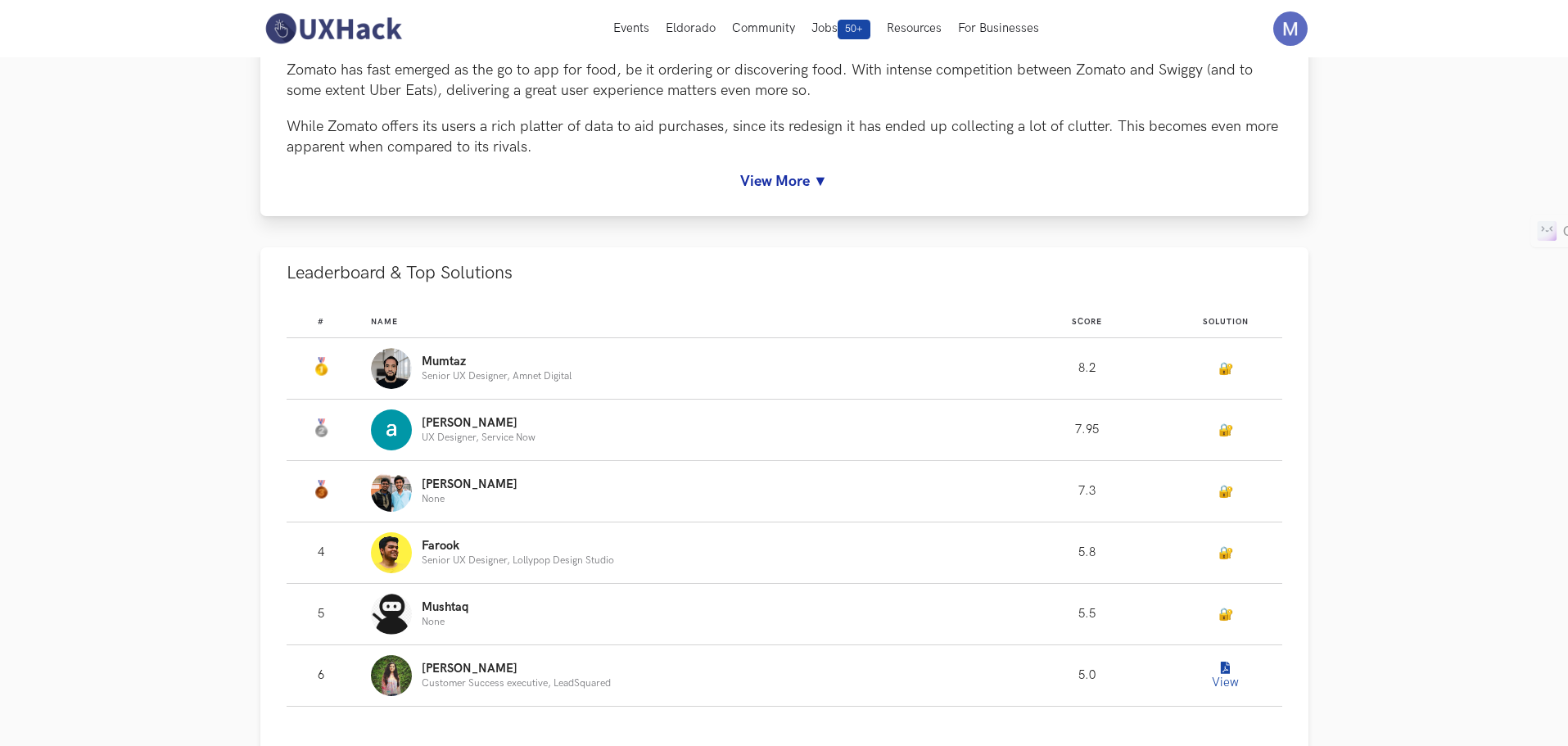
scroll to position [164, 0]
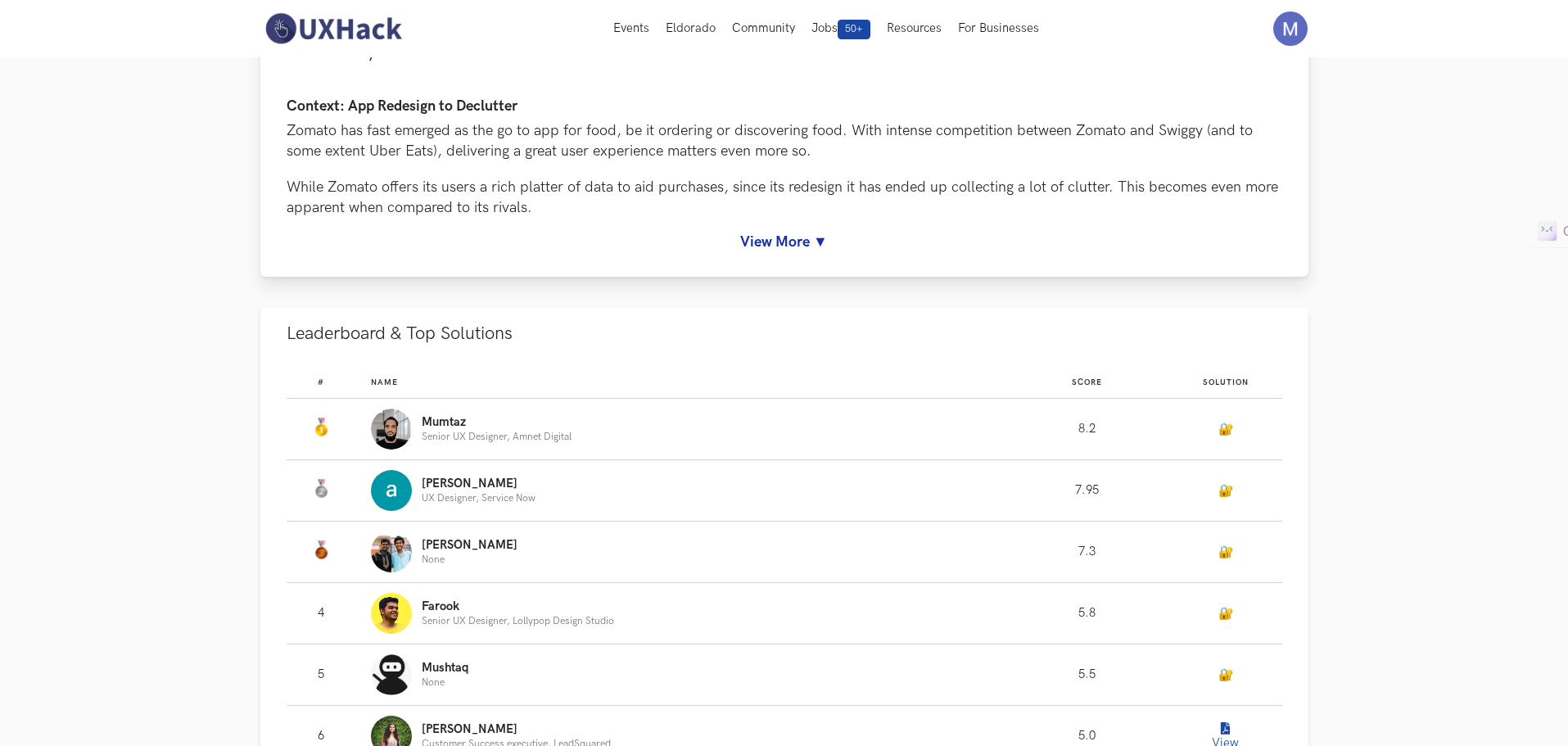
click at [794, 238] on link "View More ▼" at bounding box center [785, 242] width 996 height 17
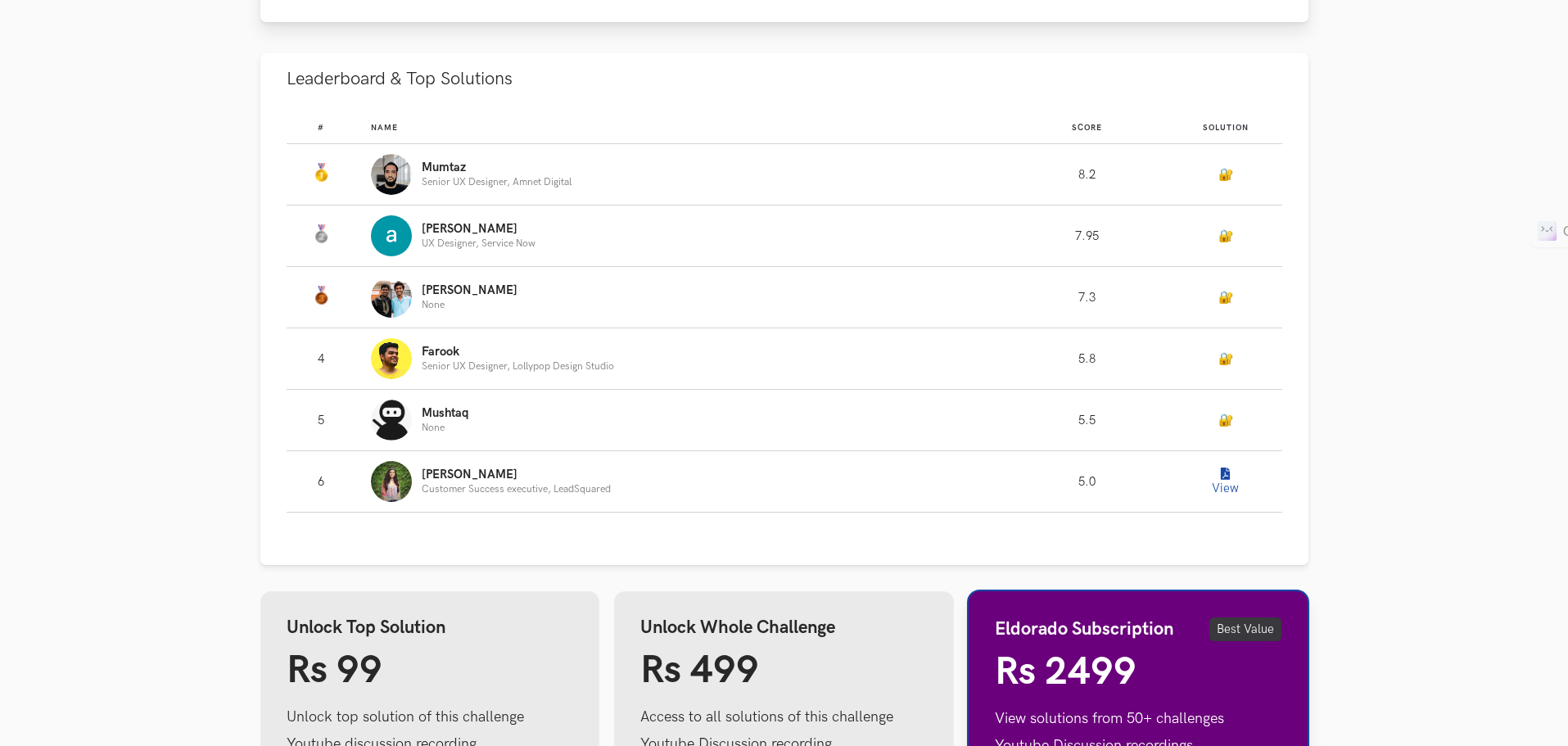
scroll to position [983, 0]
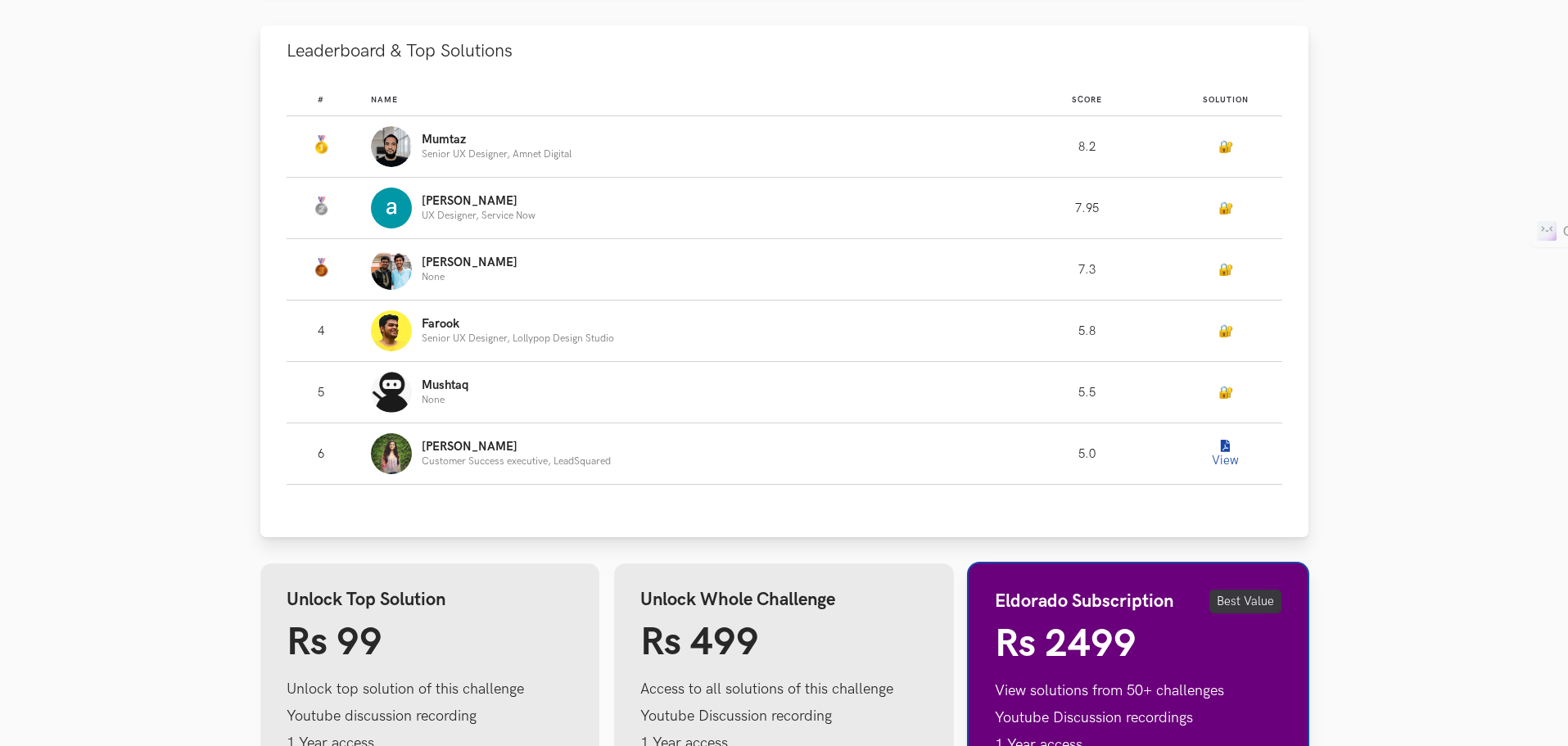
click at [1226, 452] on icon "Leaderboard" at bounding box center [1225, 446] width 9 height 12
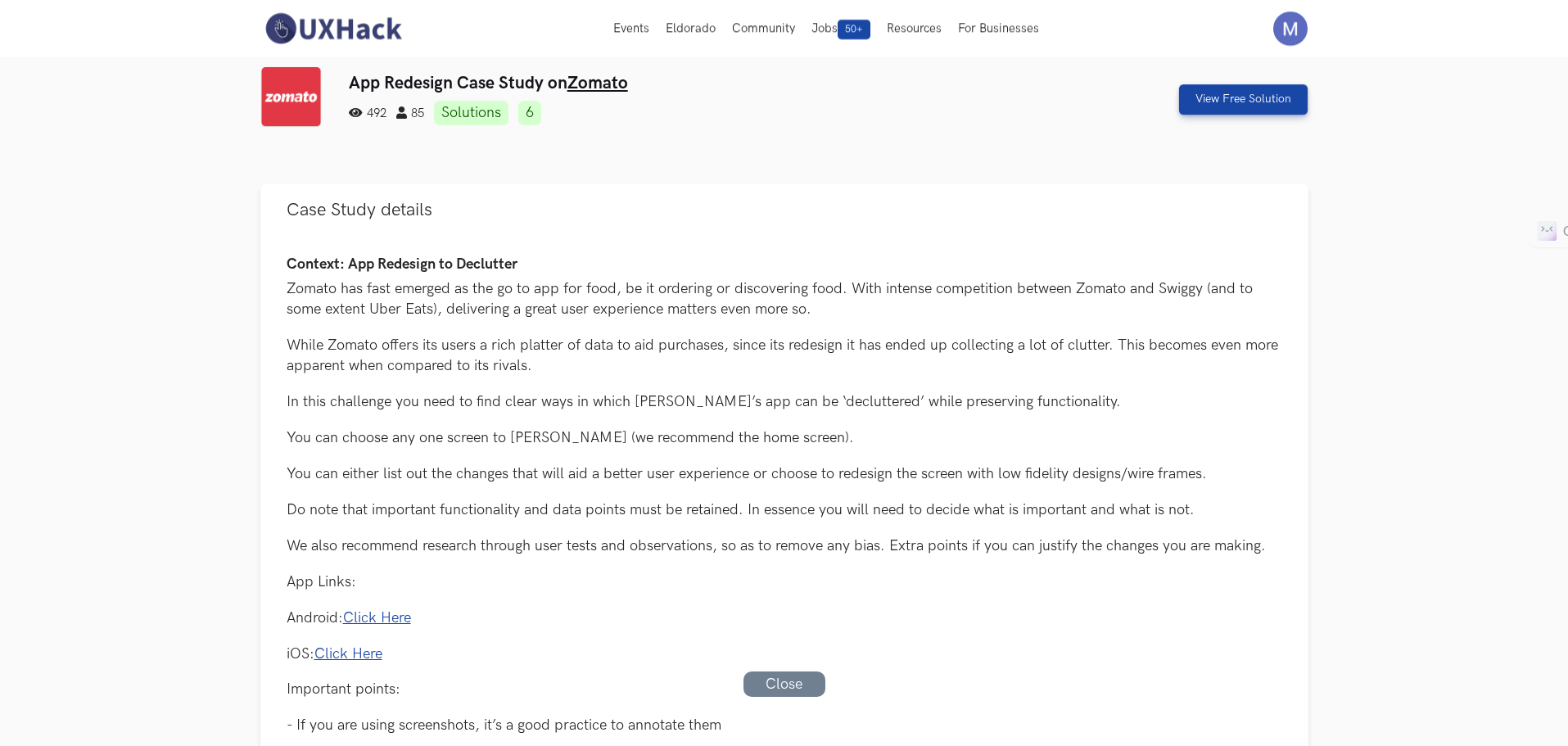
scroll to position [0, 0]
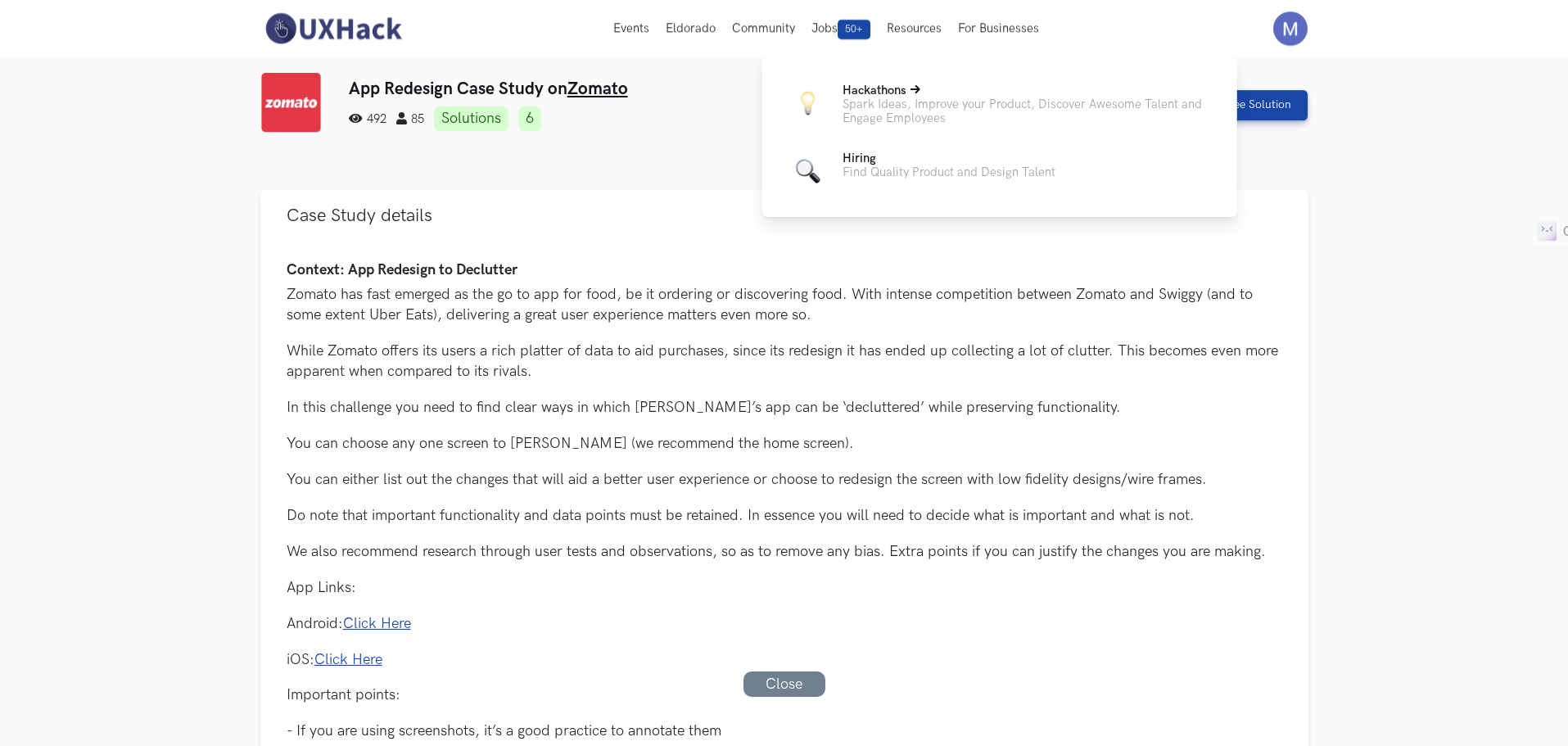
click at [905, 96] on span "Hackathons" at bounding box center [874, 90] width 64 height 14
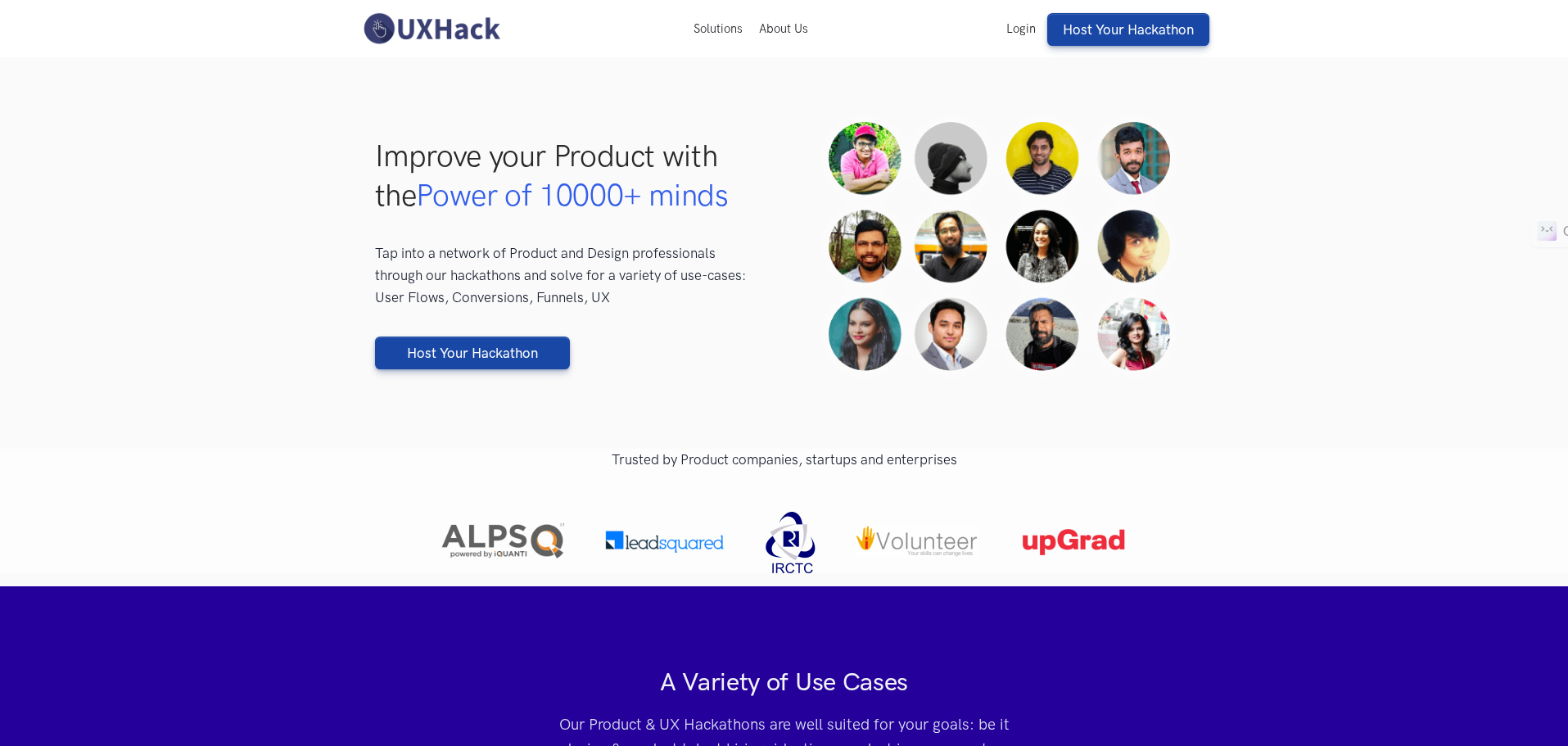
click at [363, 10] on nav "Solutions About Us Login Host Your Hackathon" at bounding box center [785, 29] width 852 height 58
click at [422, 19] on img at bounding box center [432, 29] width 146 height 35
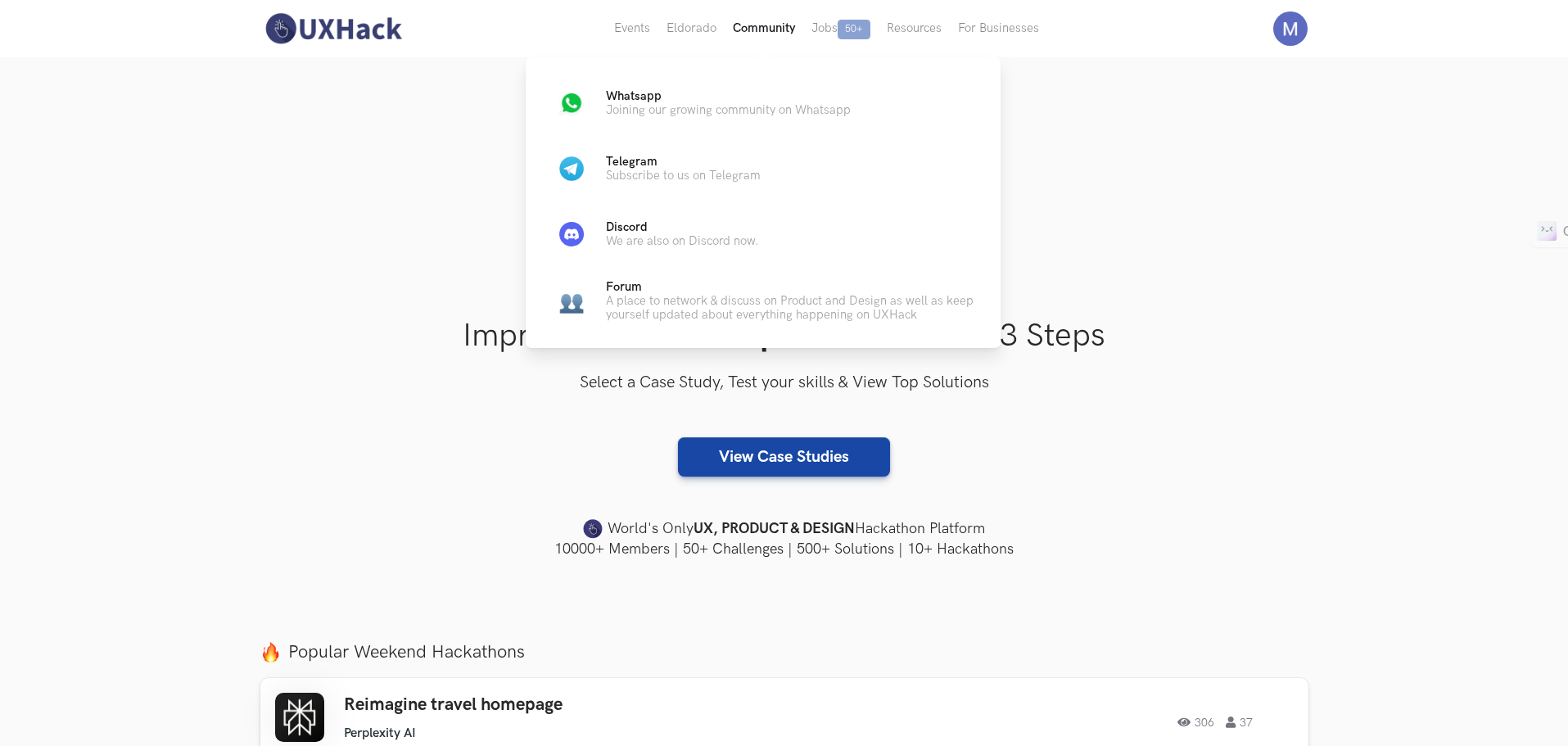
click at [765, 25] on button "Community" at bounding box center [764, 29] width 79 height 58
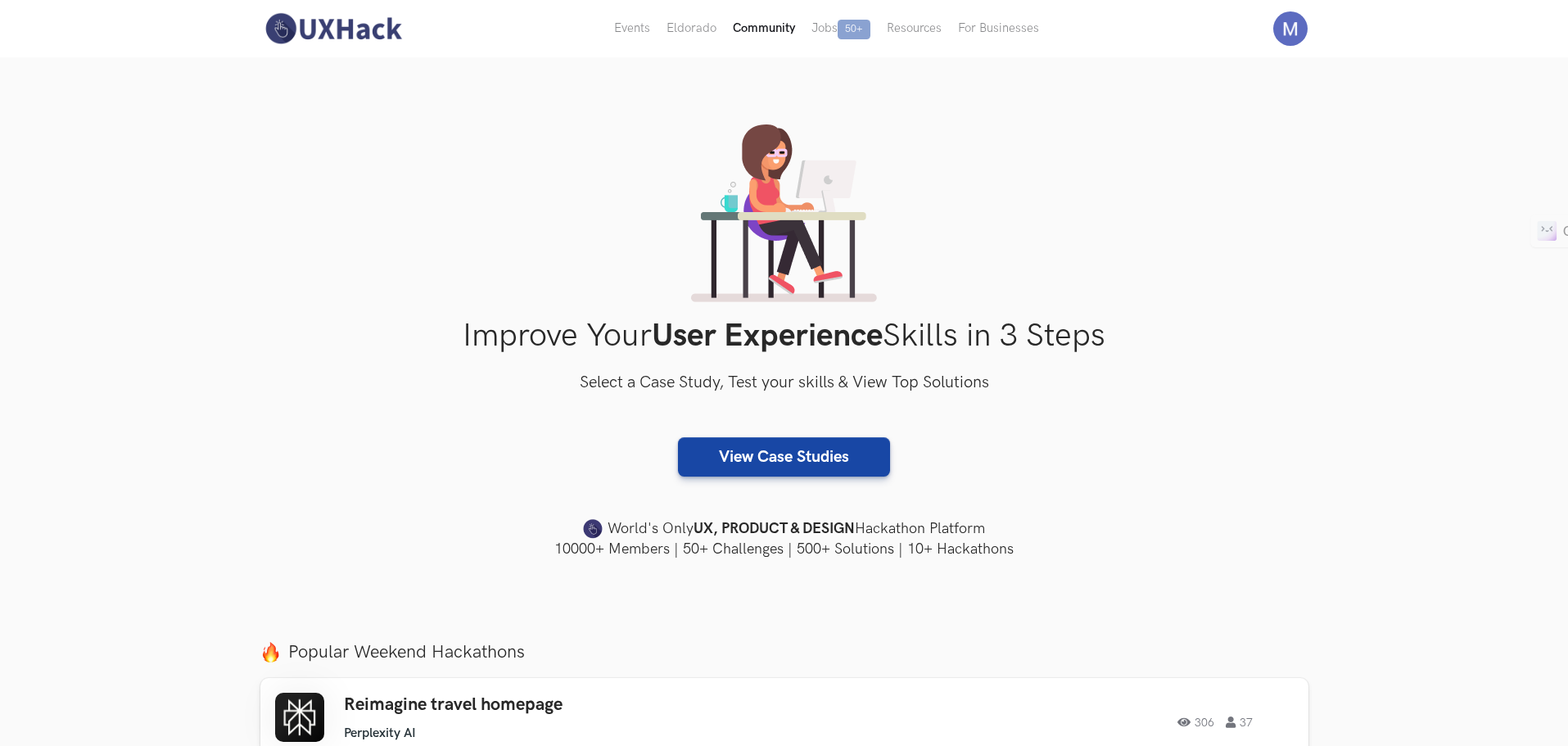
click at [765, 25] on button "Community" at bounding box center [764, 29] width 79 height 58
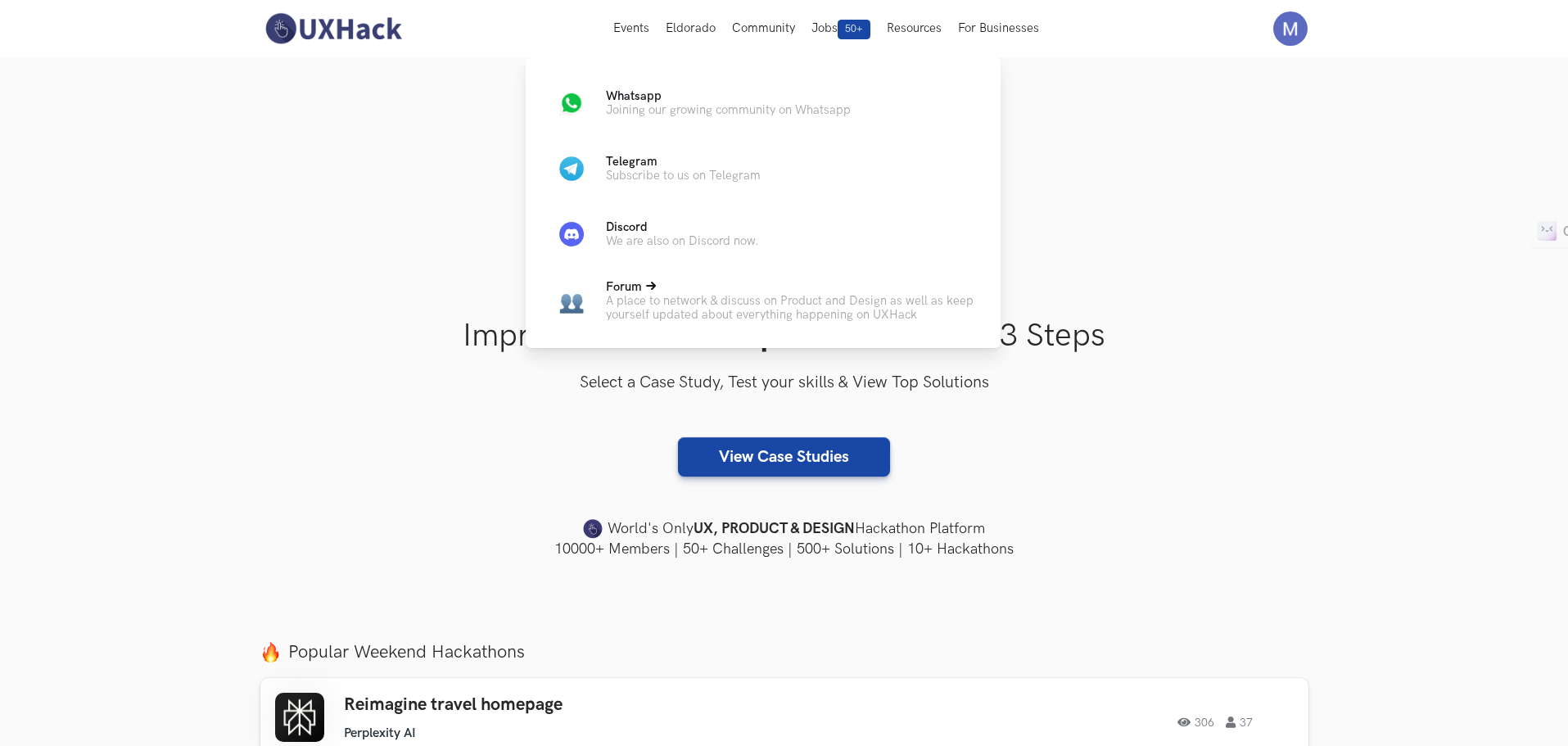
click at [781, 299] on p "A place to network & discuss on Product and Design as well as keep yourself upd…" at bounding box center [790, 308] width 368 height 28
